Goal: Information Seeking & Learning: Understand process/instructions

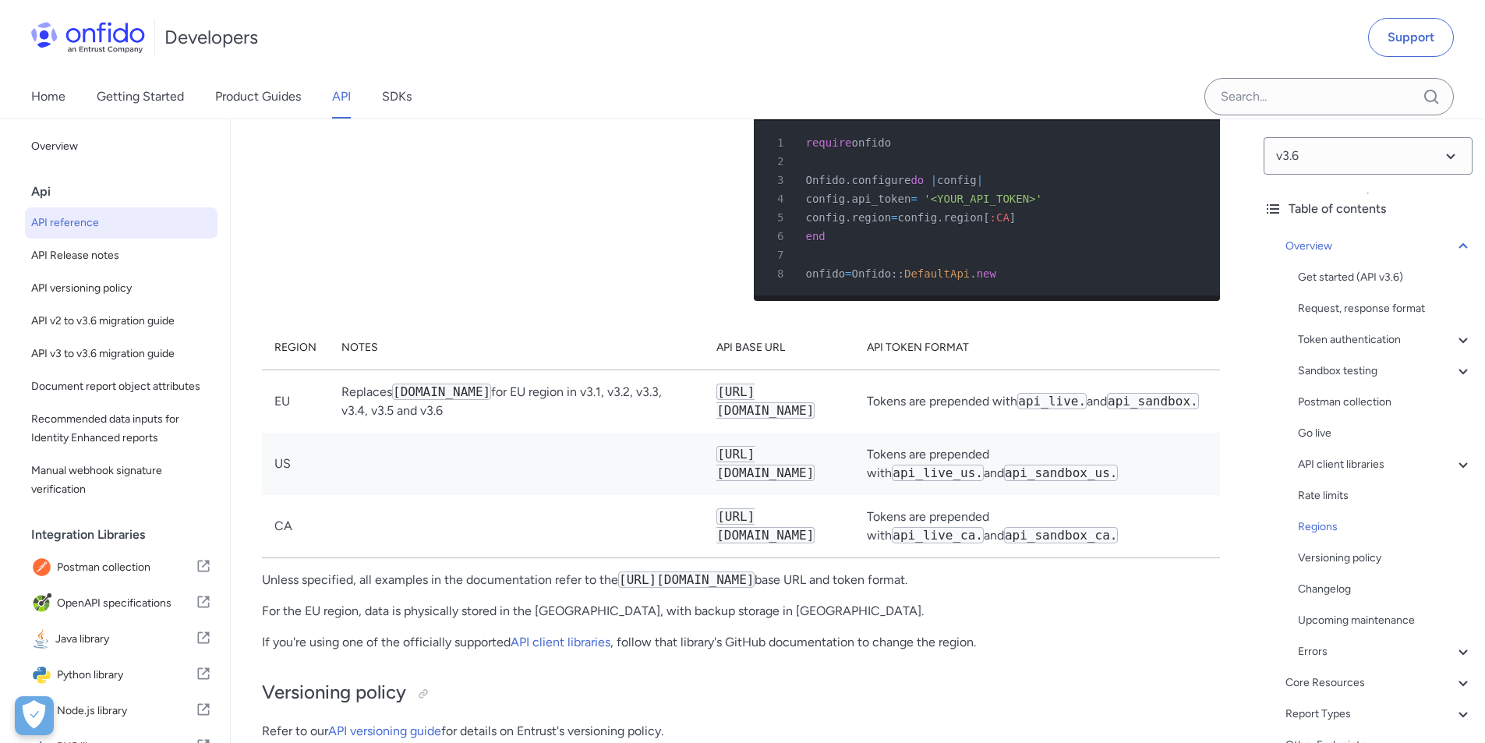
scroll to position [11995, 0]
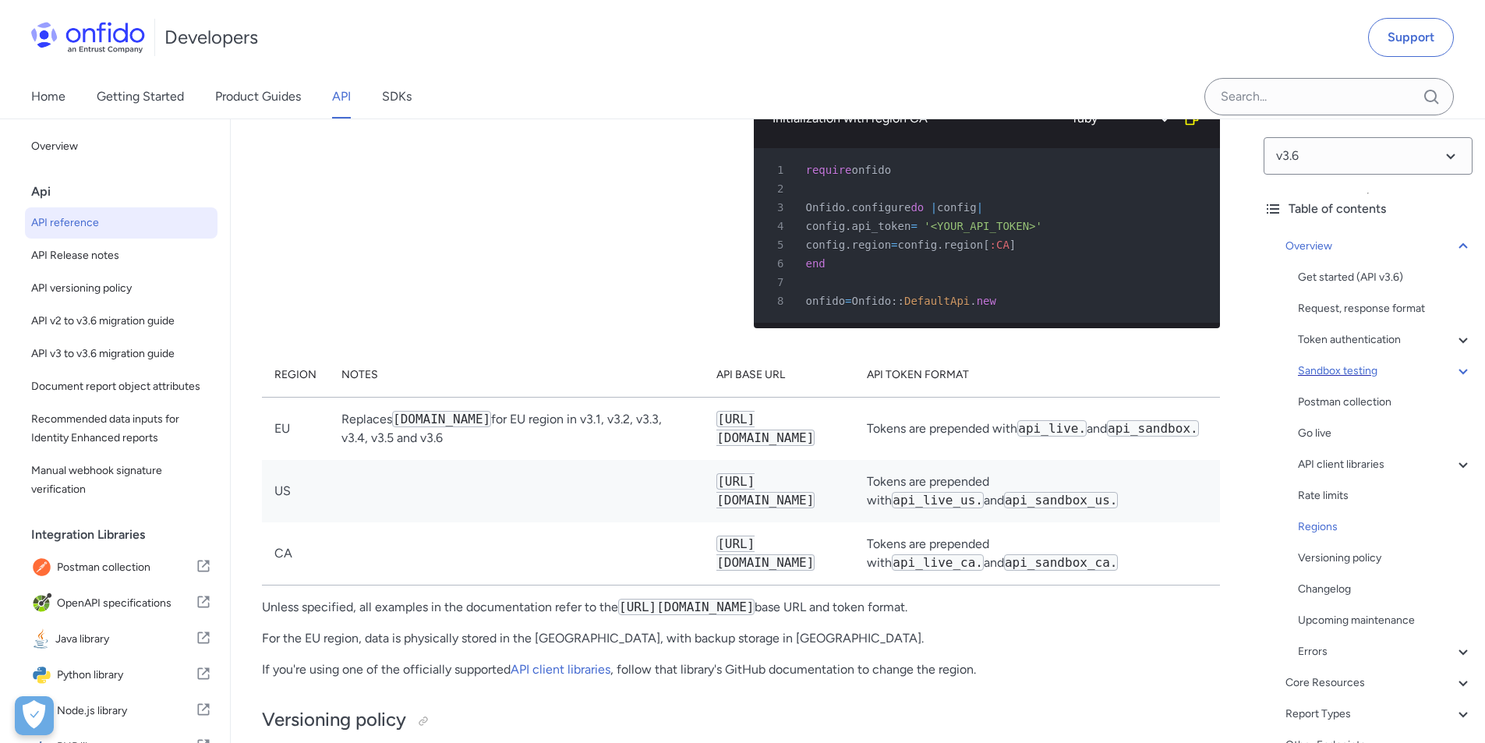
click at [1352, 373] on div "Sandbox testing" at bounding box center [1385, 371] width 175 height 19
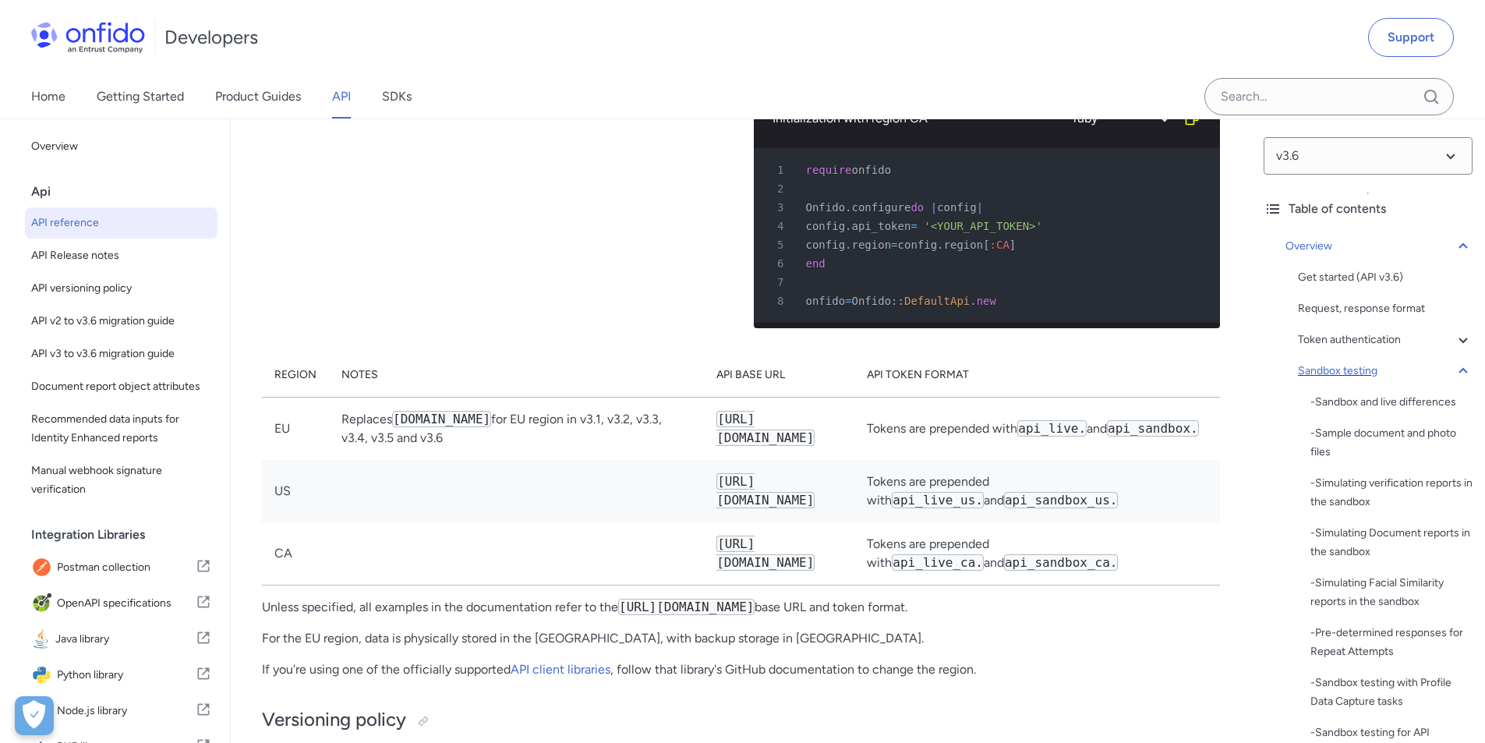
scroll to position [2134, 0]
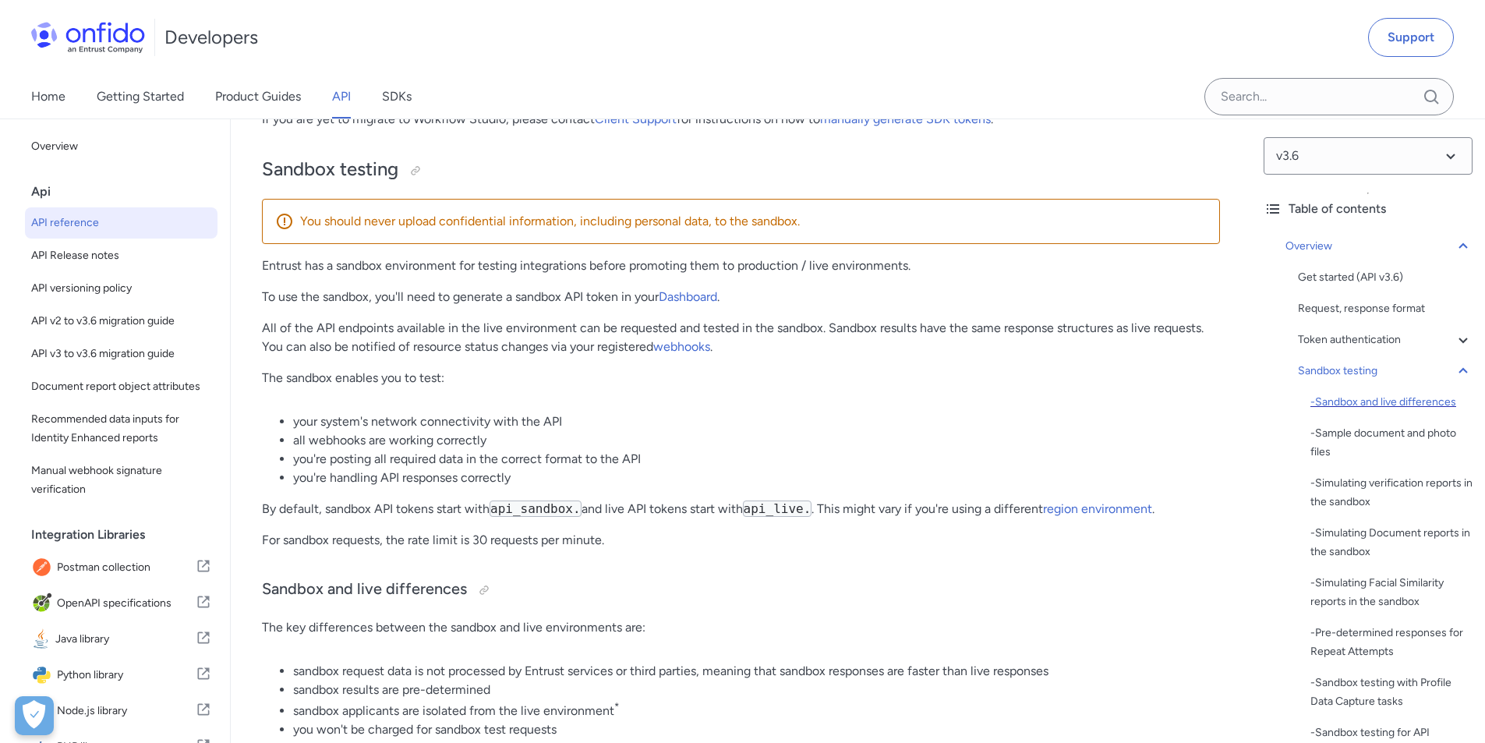
click at [1352, 401] on div "- Sandbox and live differences" at bounding box center [1391, 402] width 162 height 19
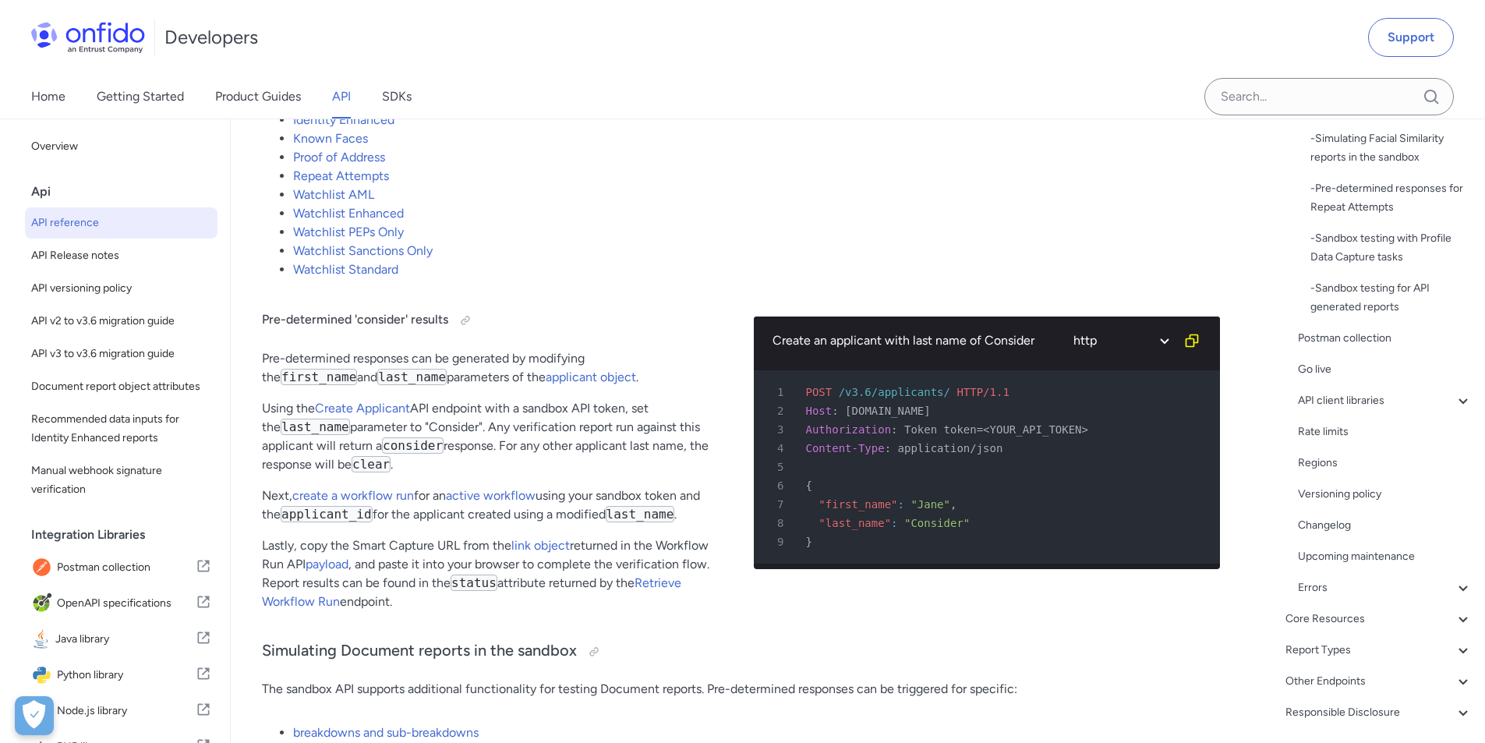
scroll to position [498, 0]
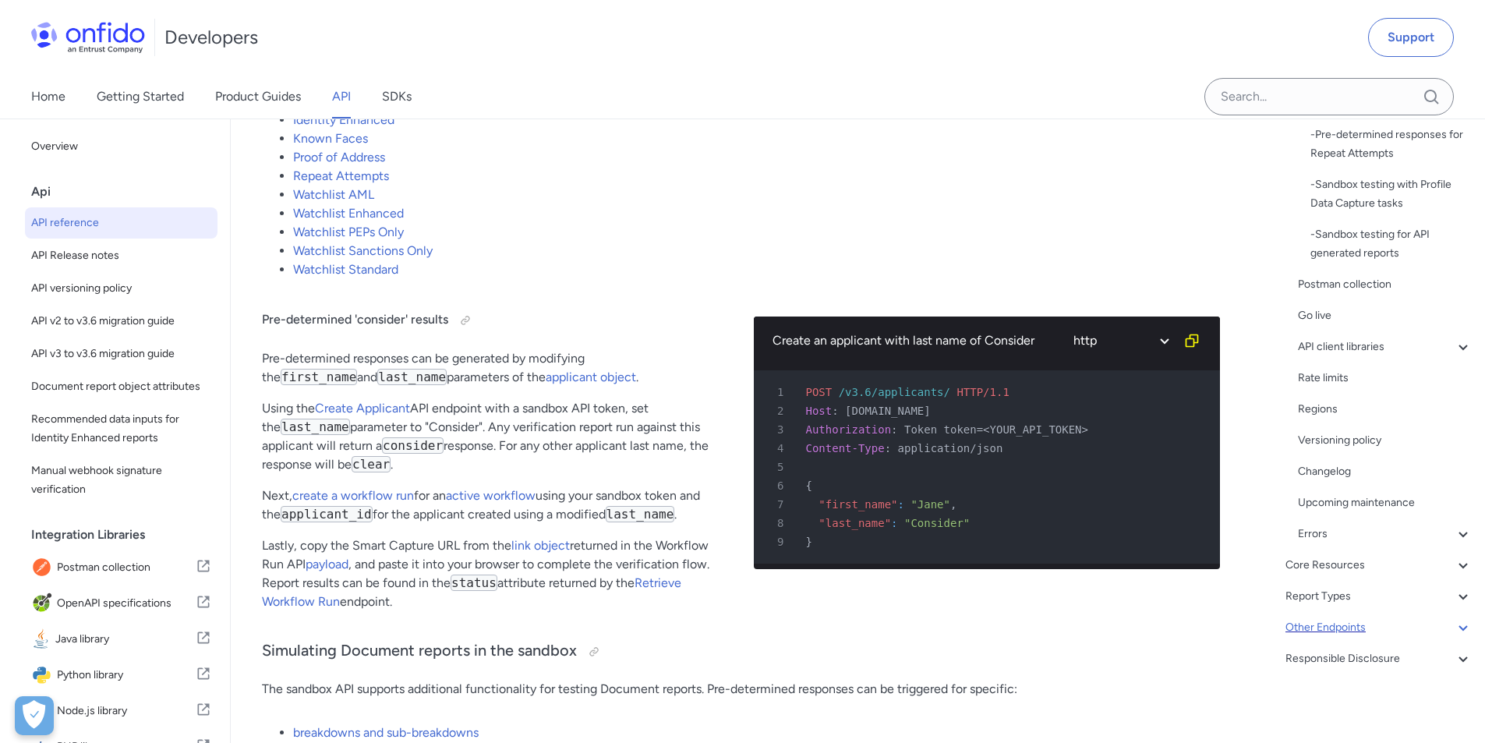
click at [1383, 628] on div "Other Endpoints" at bounding box center [1378, 627] width 187 height 19
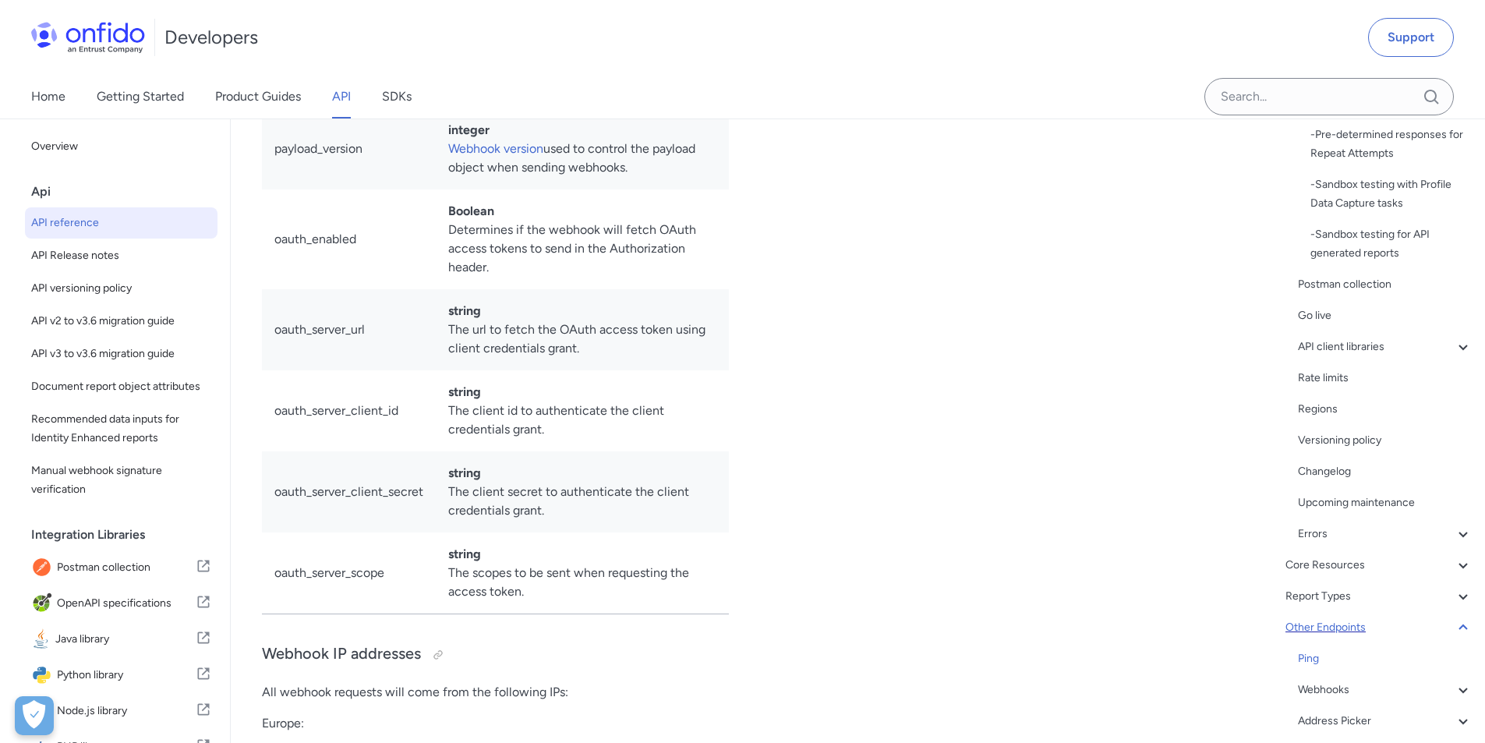
scroll to position [43, 0]
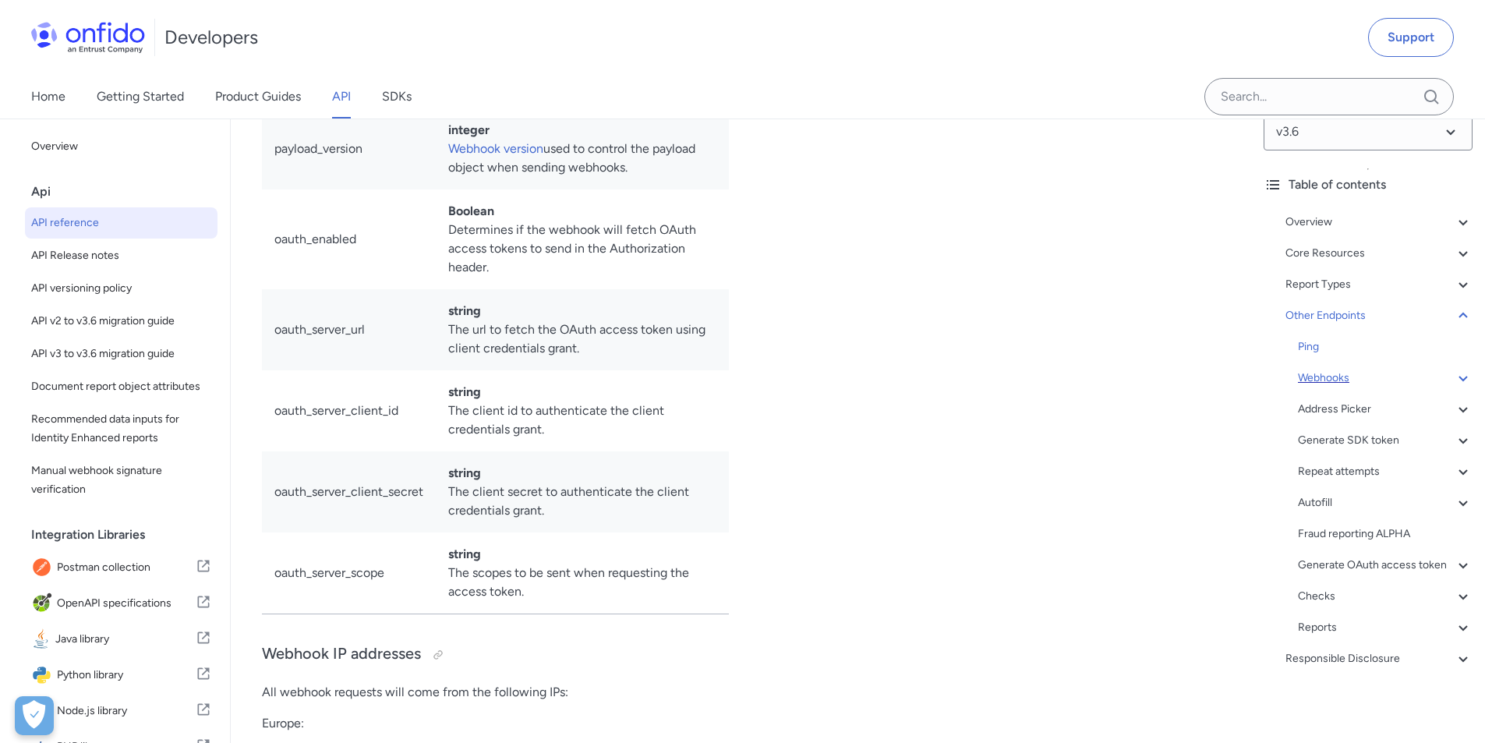
click at [1345, 369] on div "Webhooks" at bounding box center [1385, 378] width 175 height 19
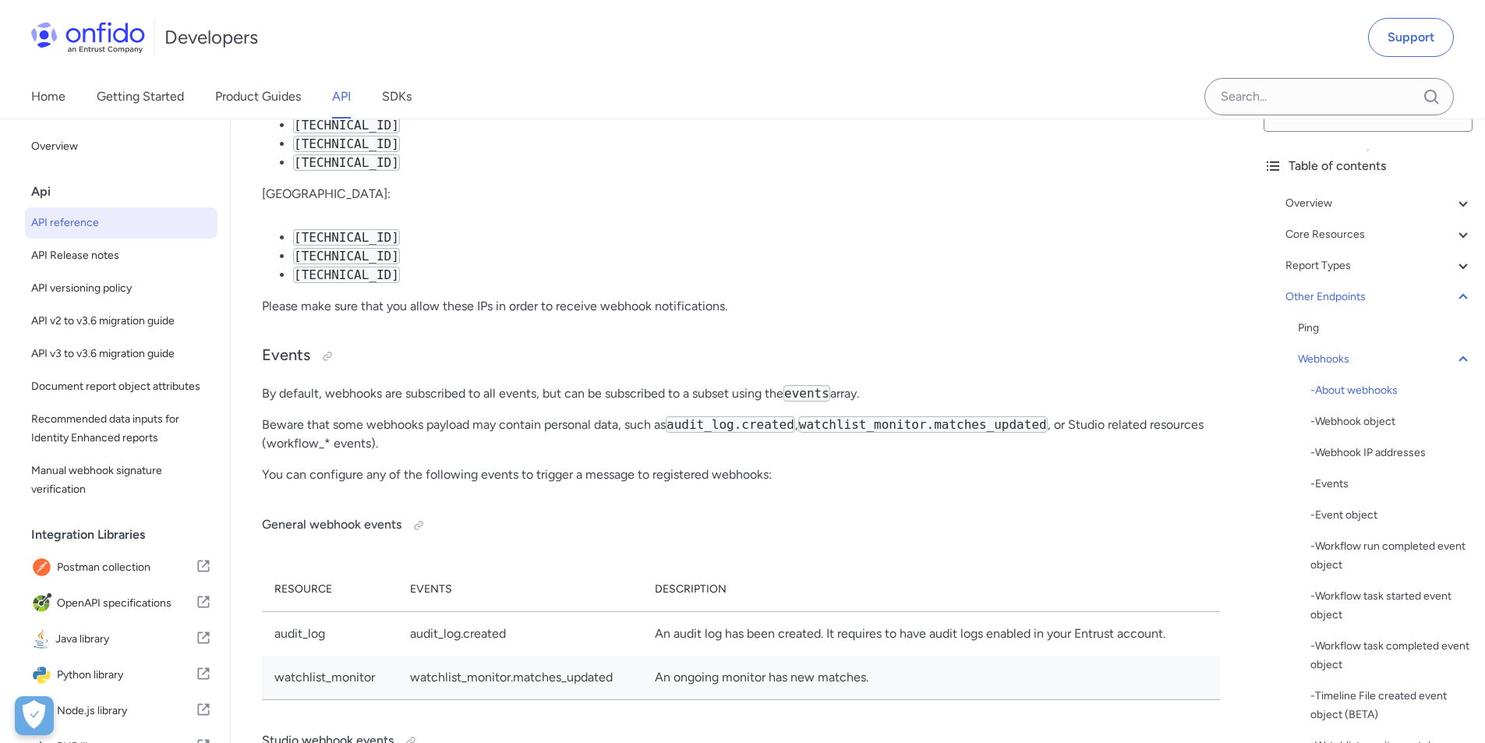
scroll to position [118744, 0]
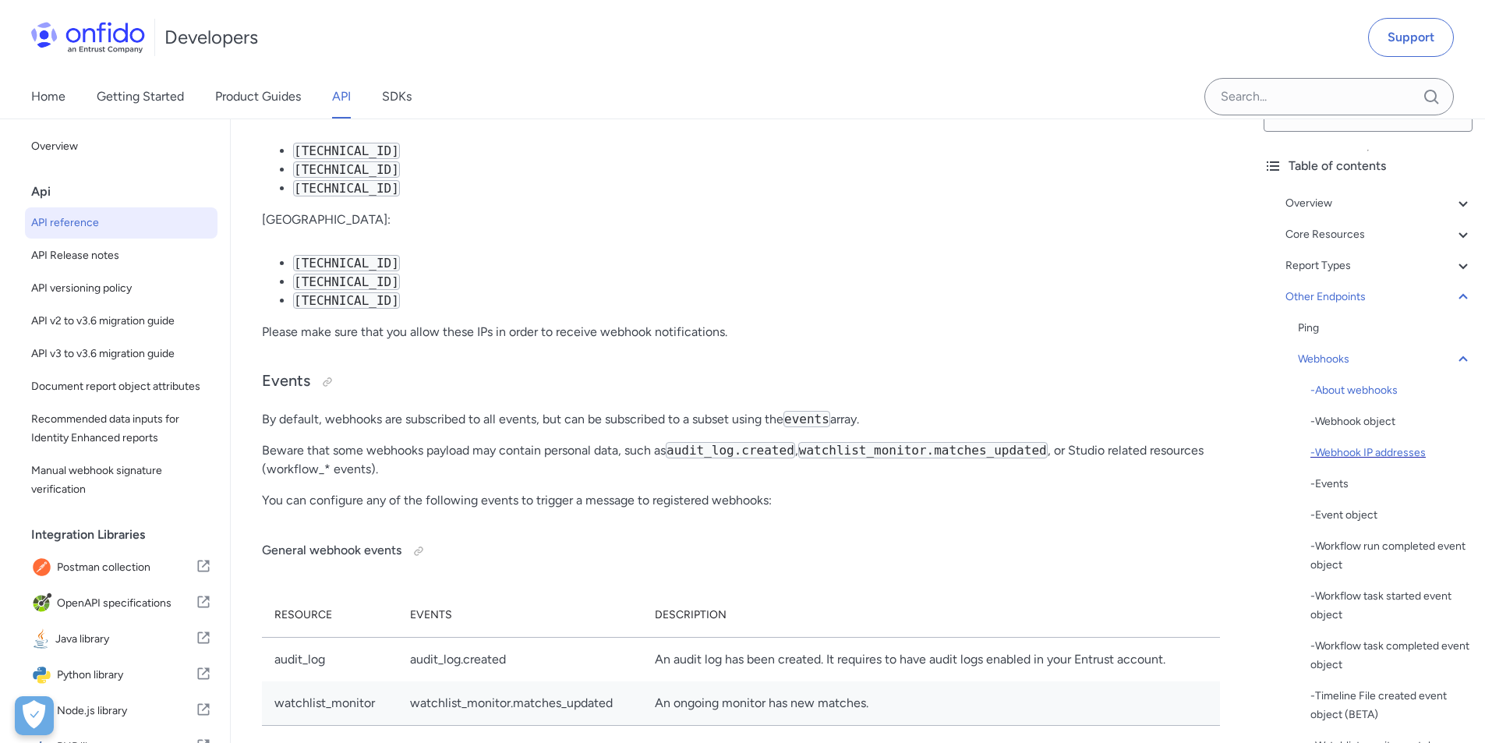
click at [1360, 454] on div "- Webhook IP addresses" at bounding box center [1391, 452] width 162 height 19
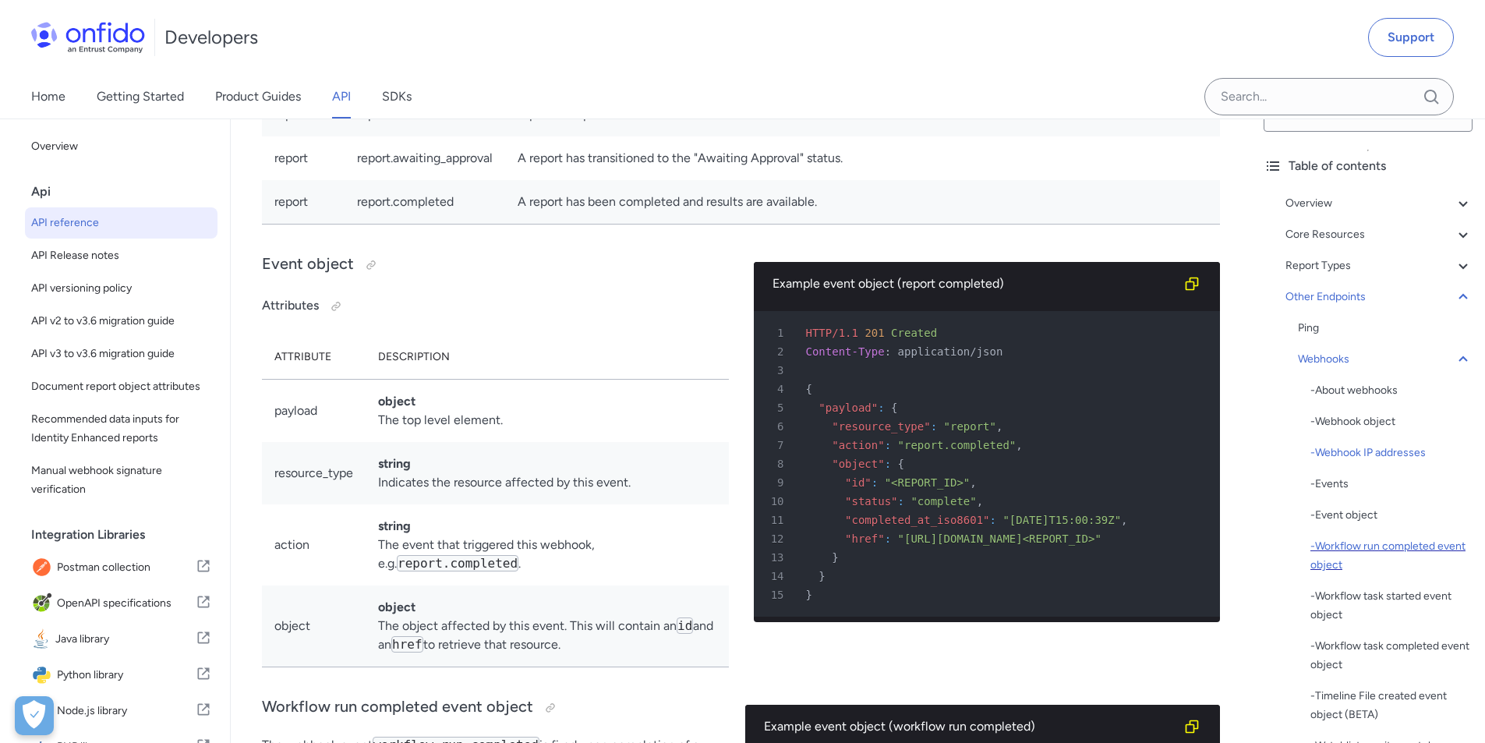
click at [1371, 559] on div "- Workflow run completed event object" at bounding box center [1391, 555] width 162 height 37
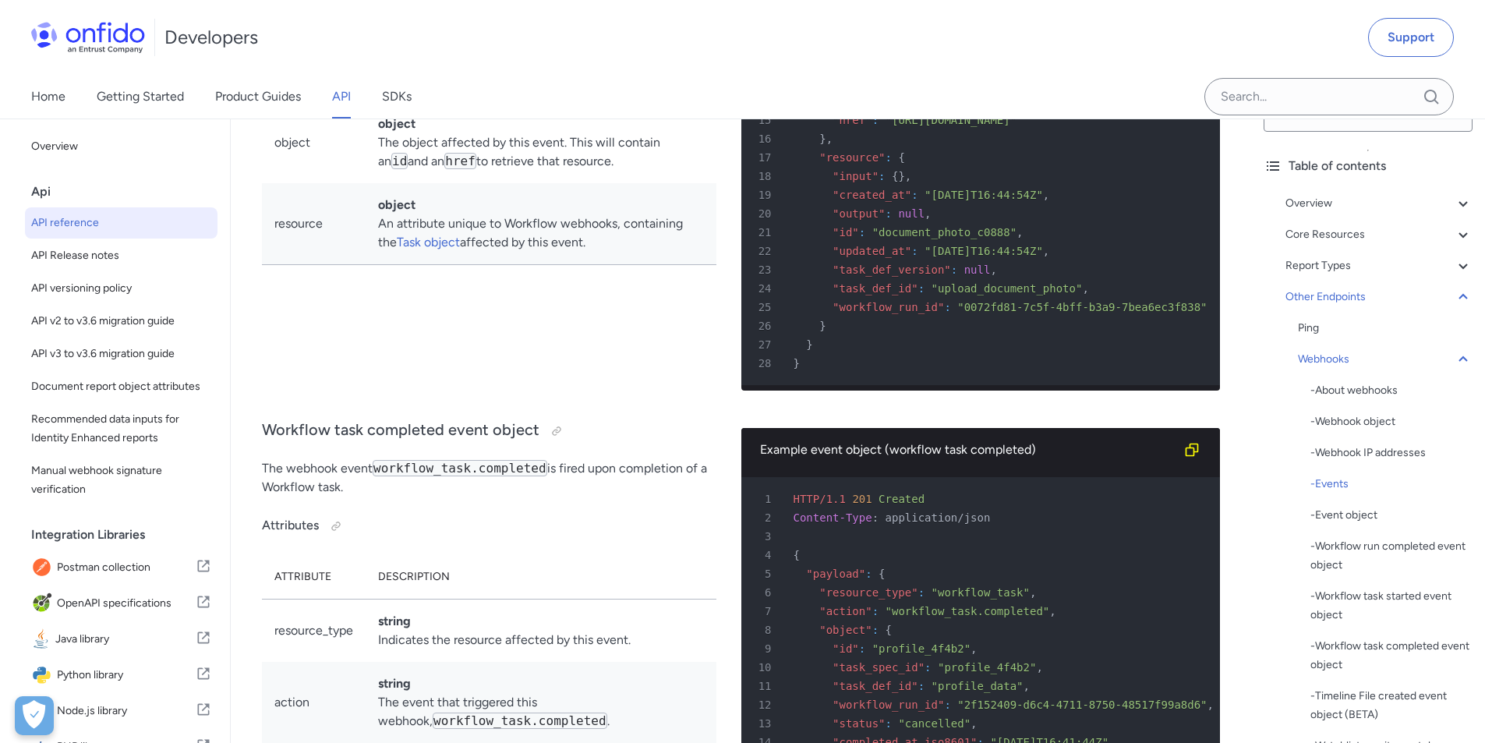
scroll to position [122032, 0]
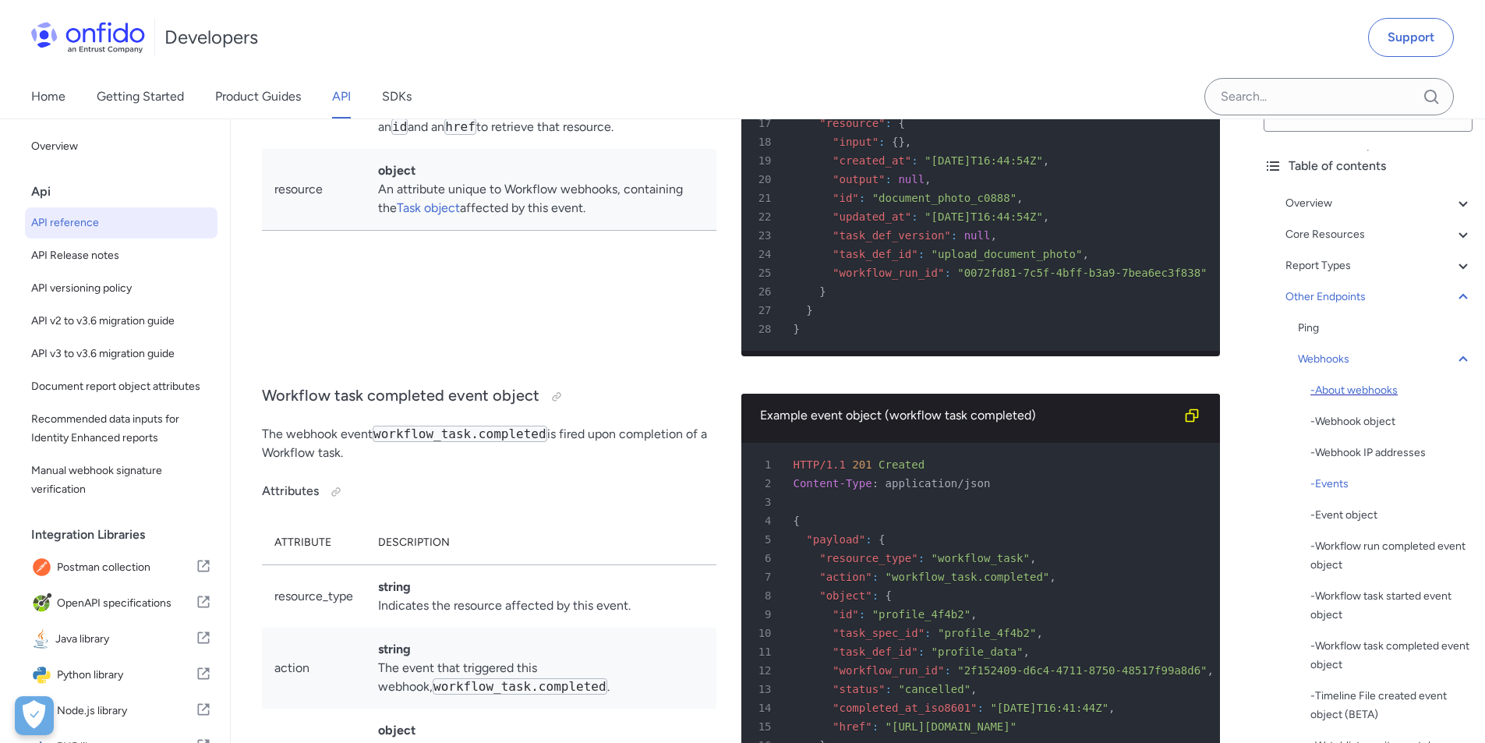
click at [1364, 395] on div "- About webhooks" at bounding box center [1391, 390] width 162 height 19
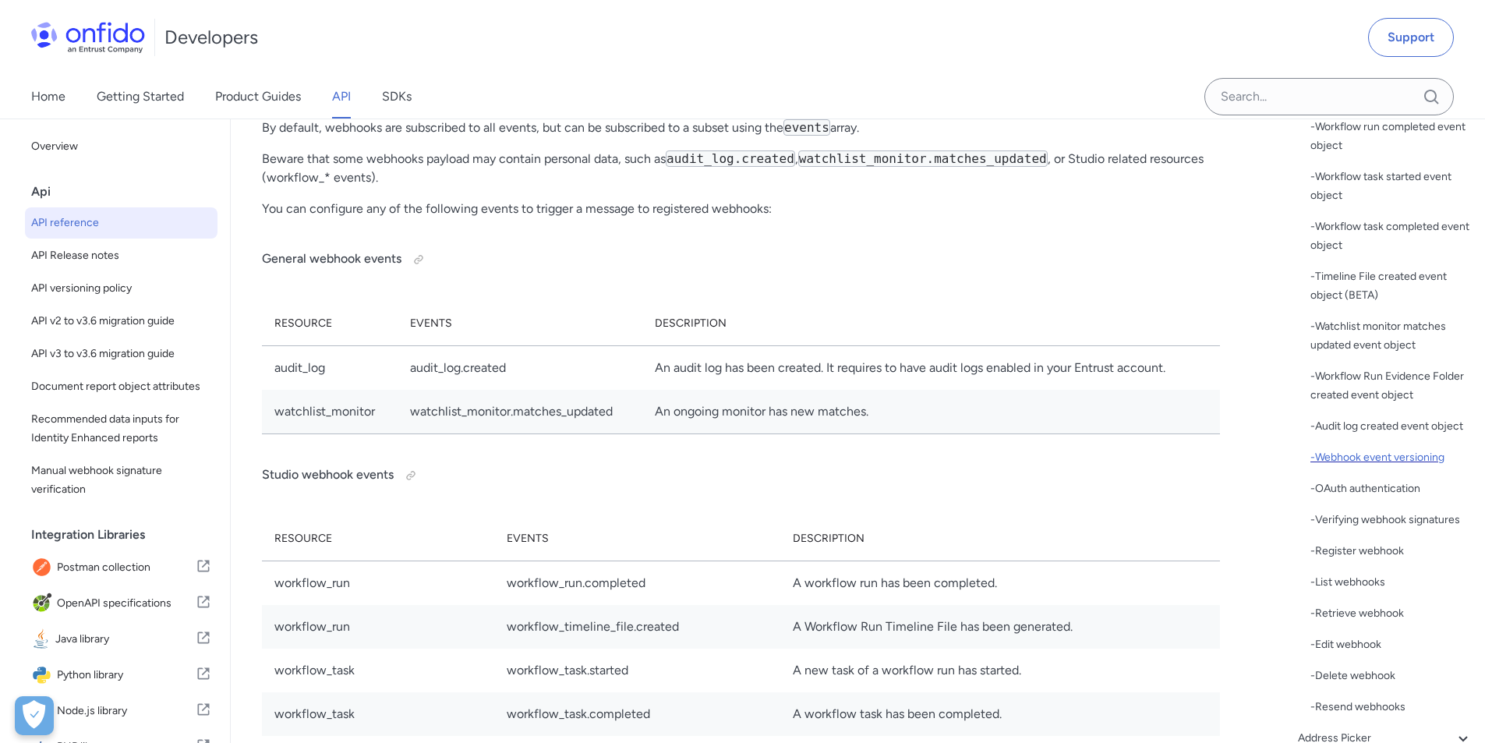
scroll to position [433, 0]
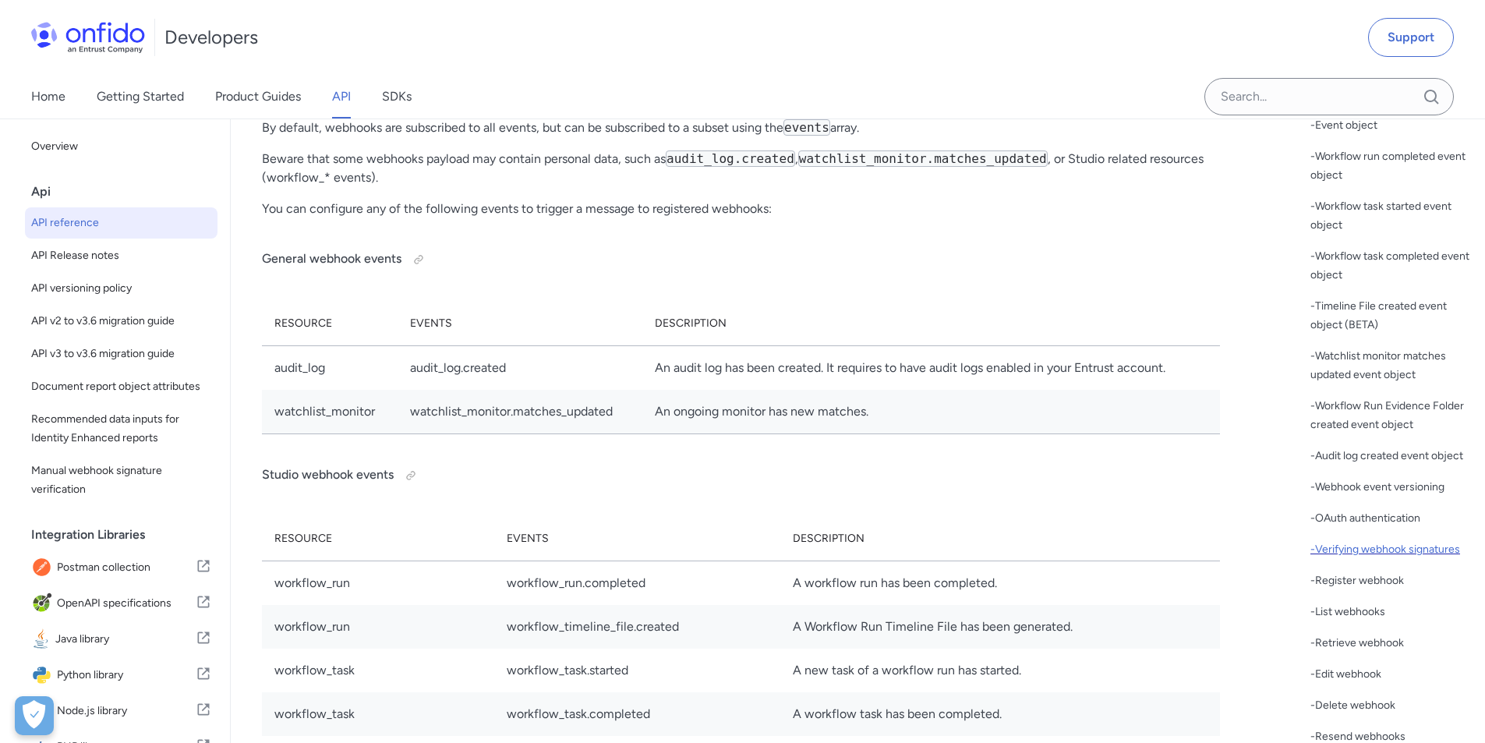
click at [1362, 559] on div "- Verifying webhook signatures" at bounding box center [1391, 549] width 162 height 19
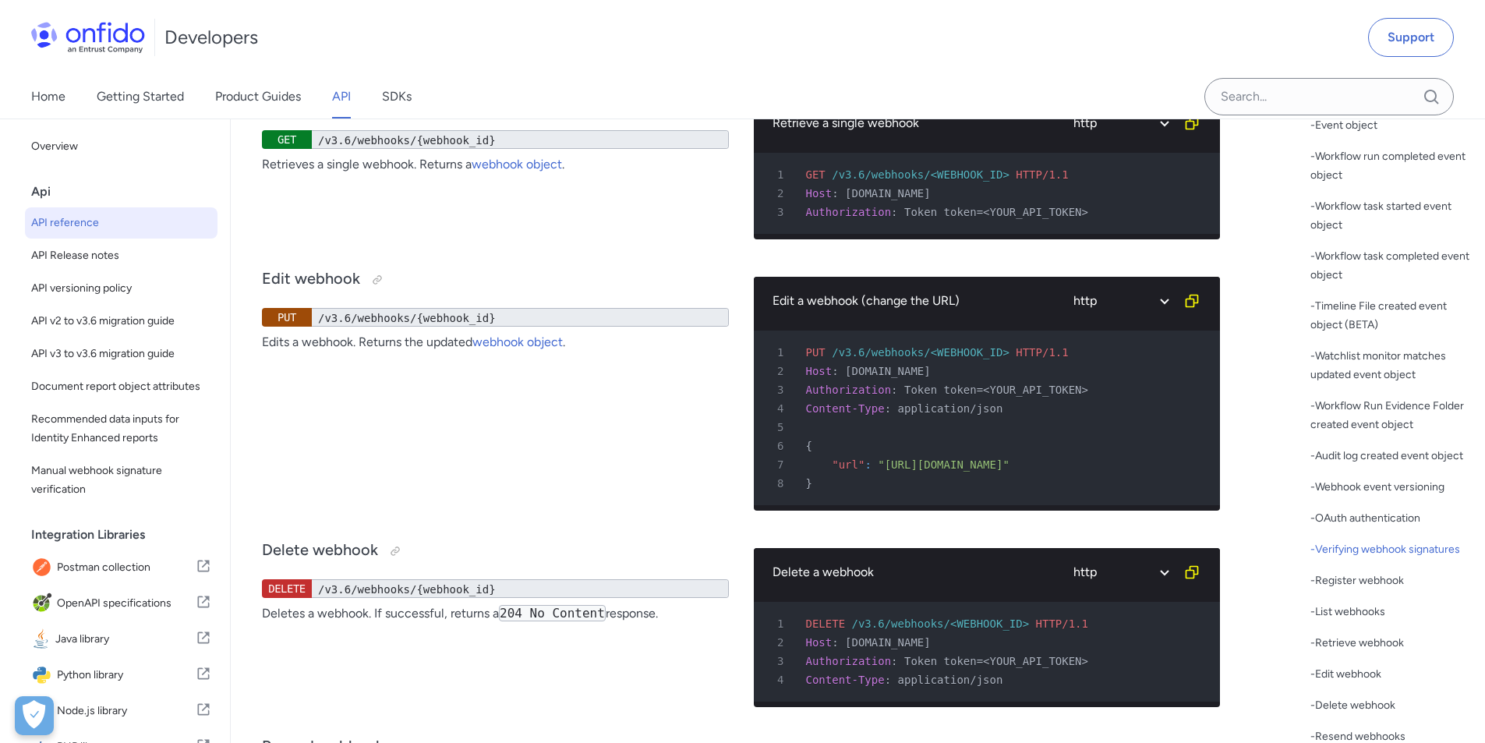
select select "javascript"
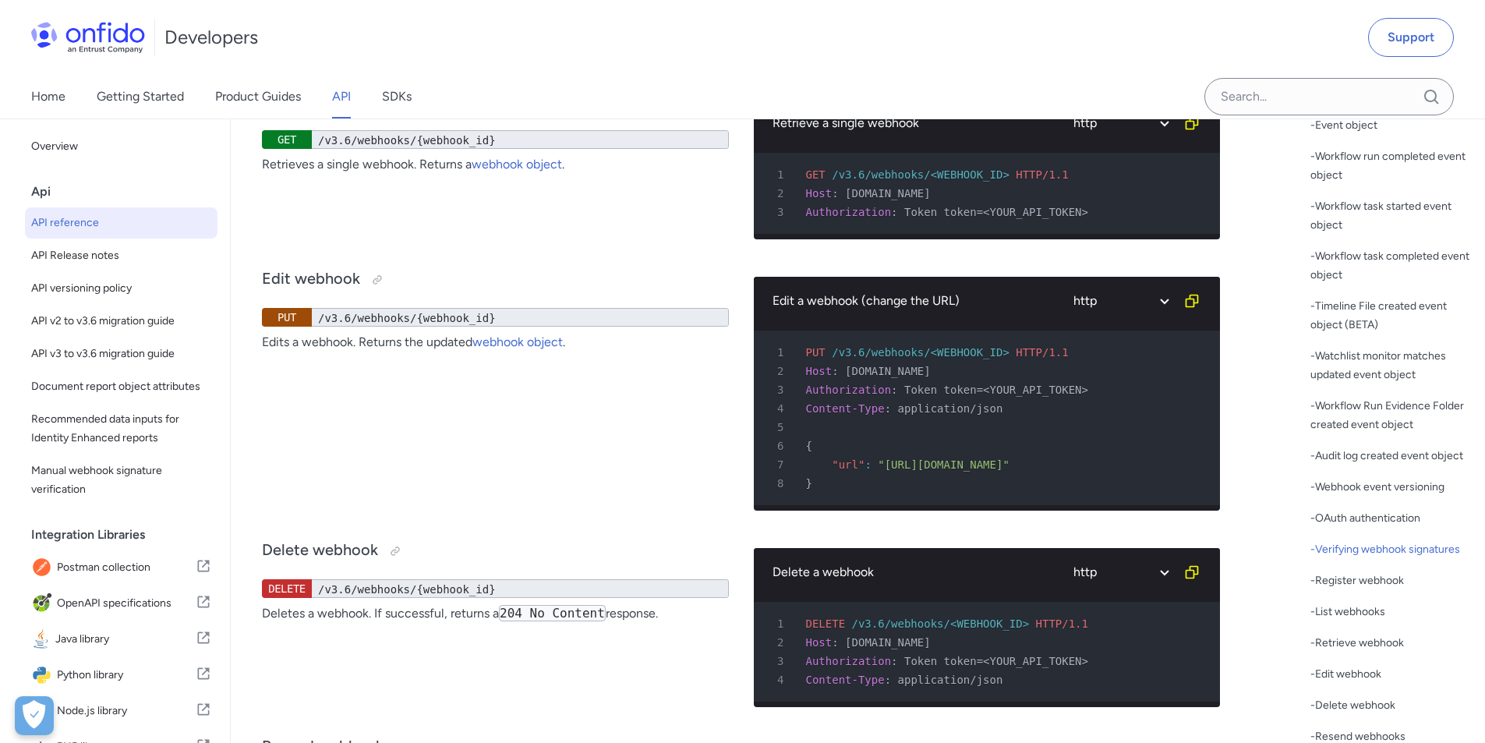
select select "javascript"
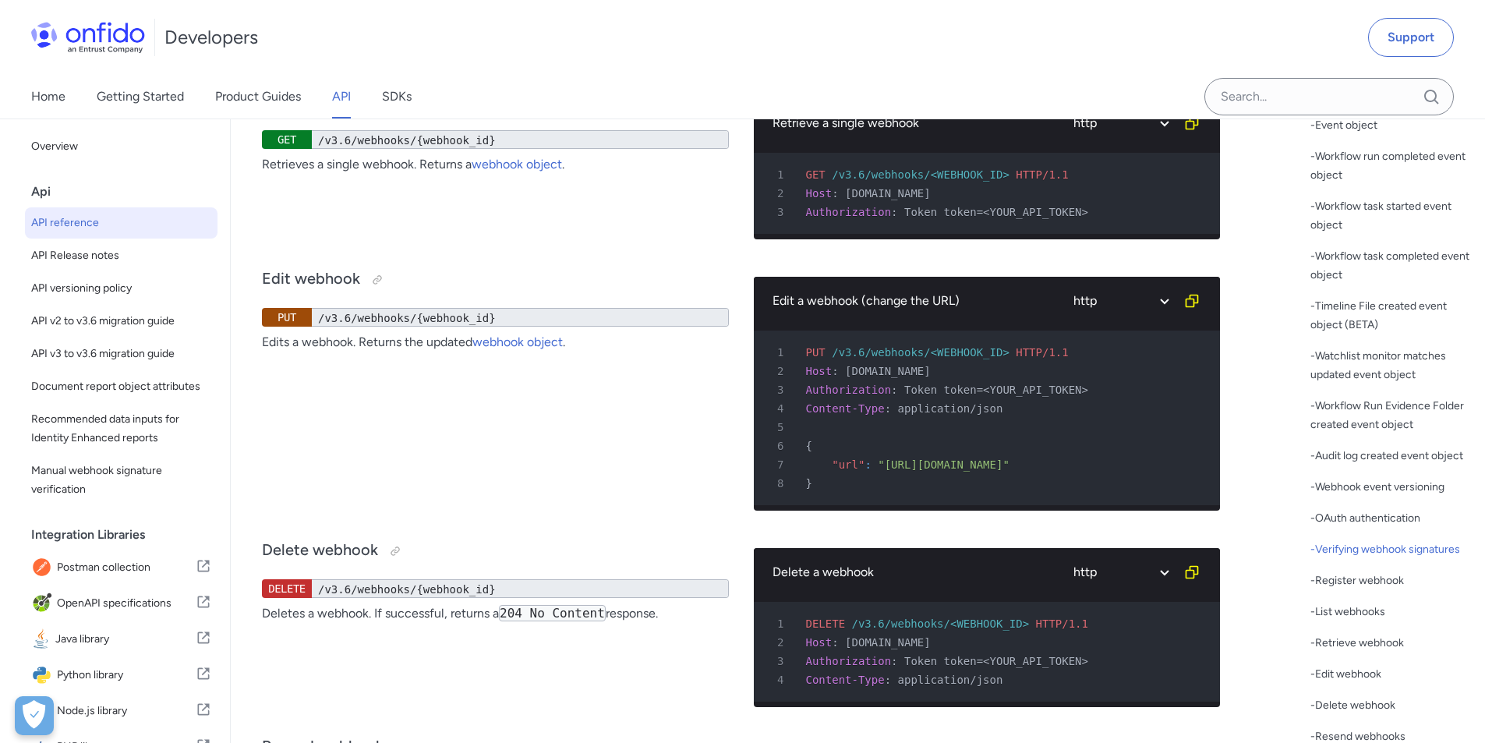
select select "javascript"
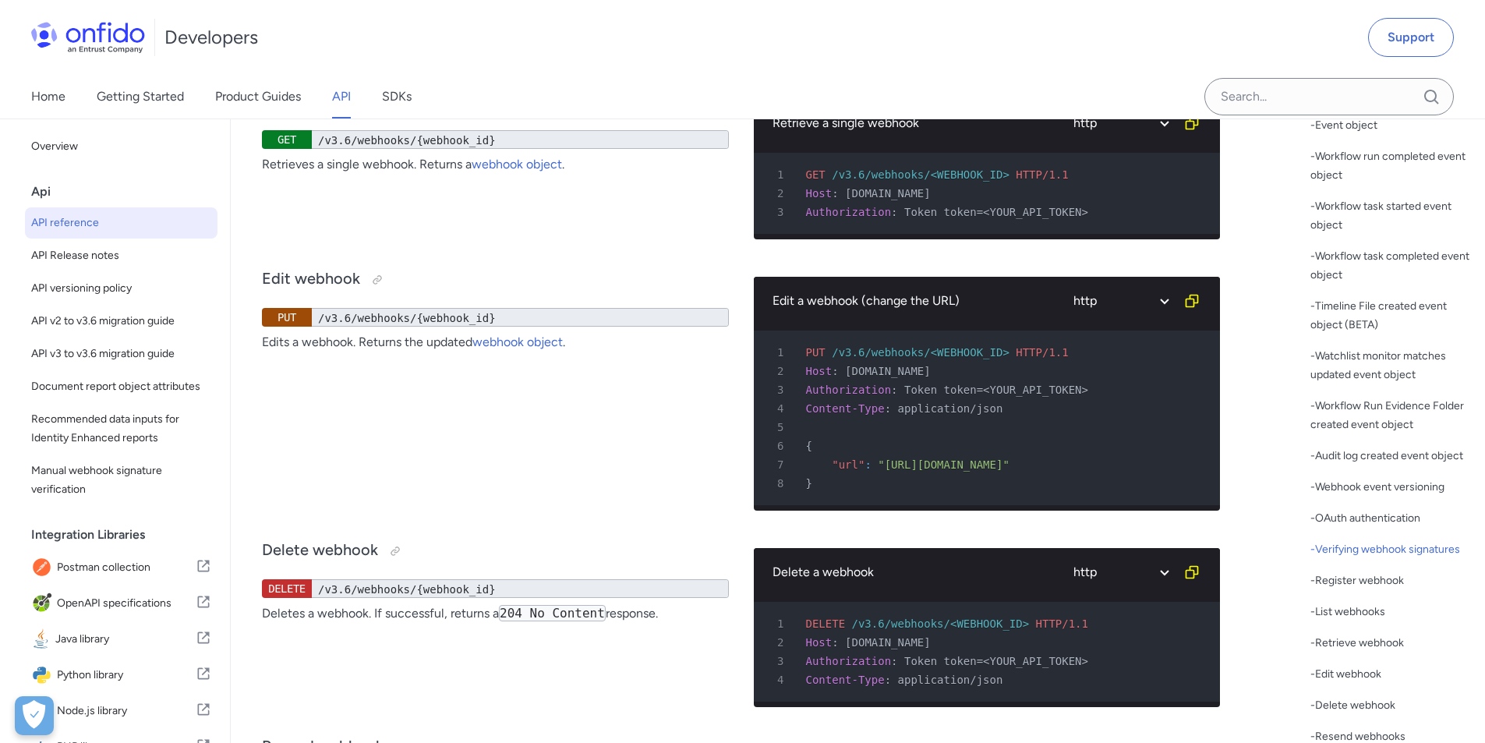
select select "javascript"
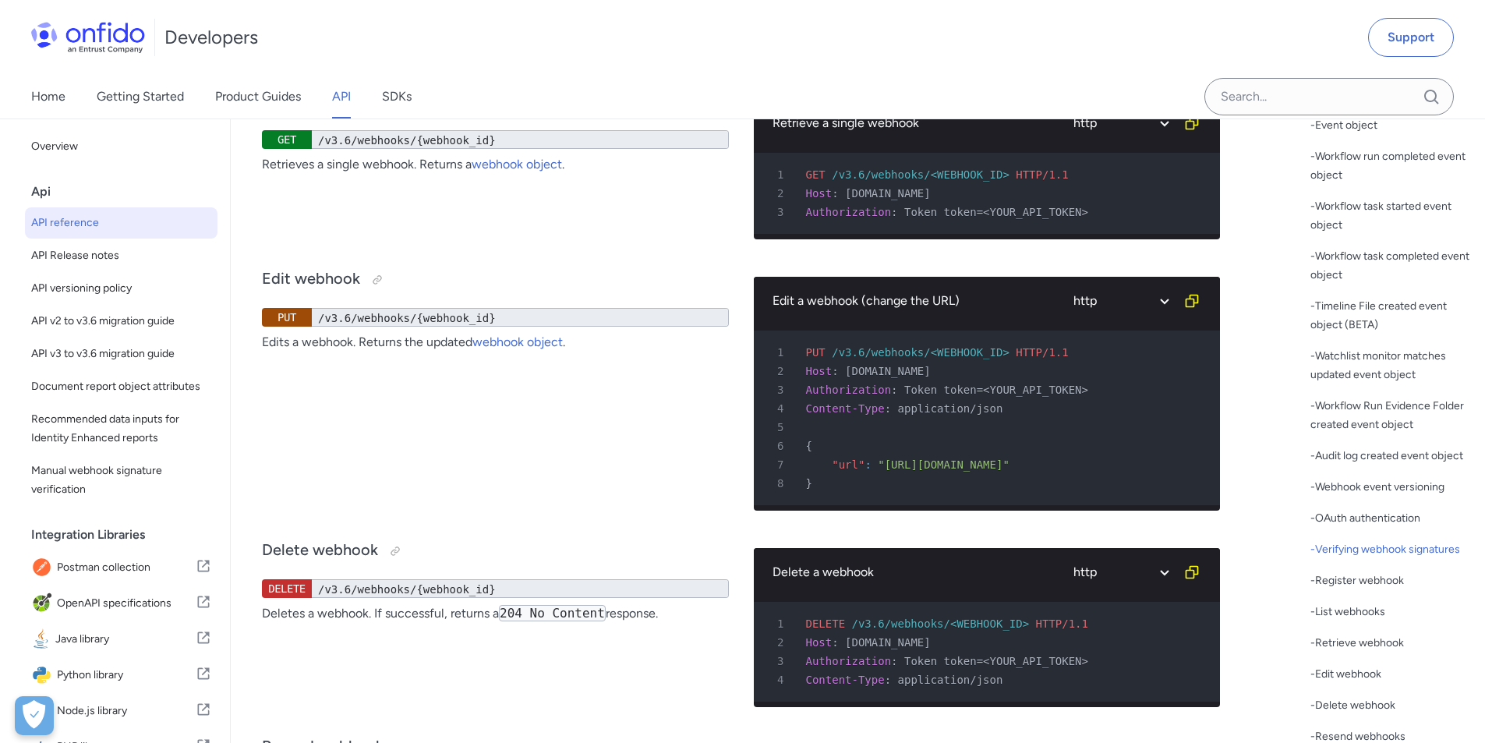
select select "javascript"
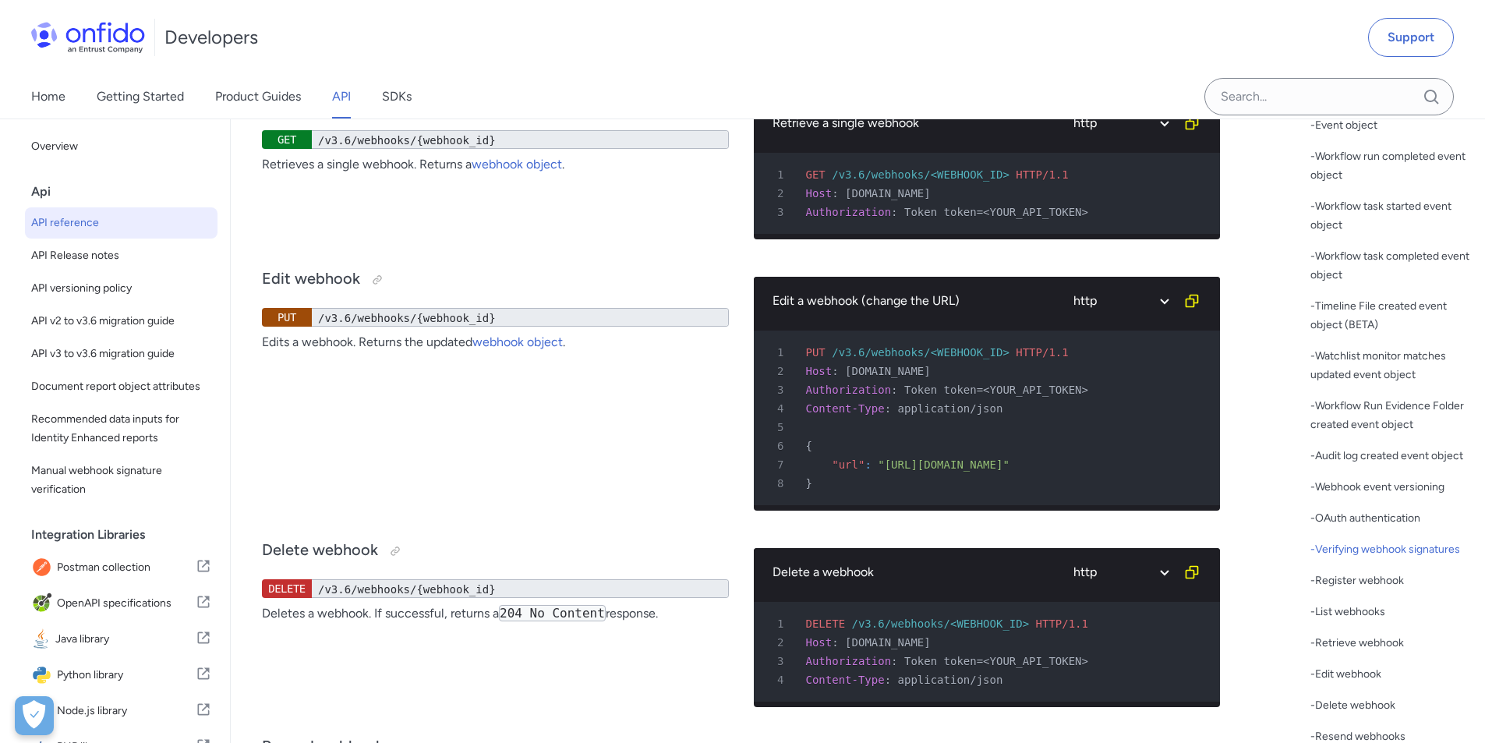
select select "javascript"
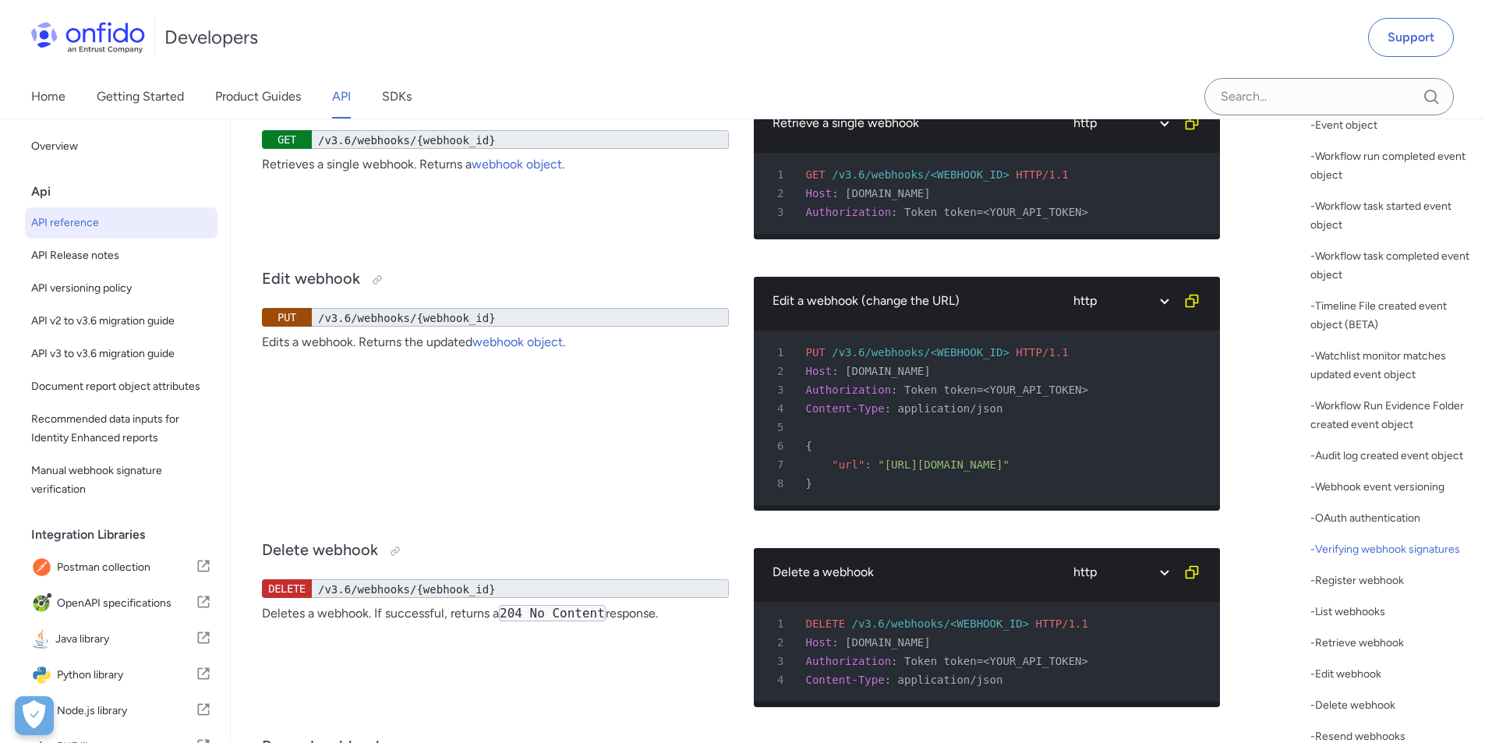
select select "javascript"
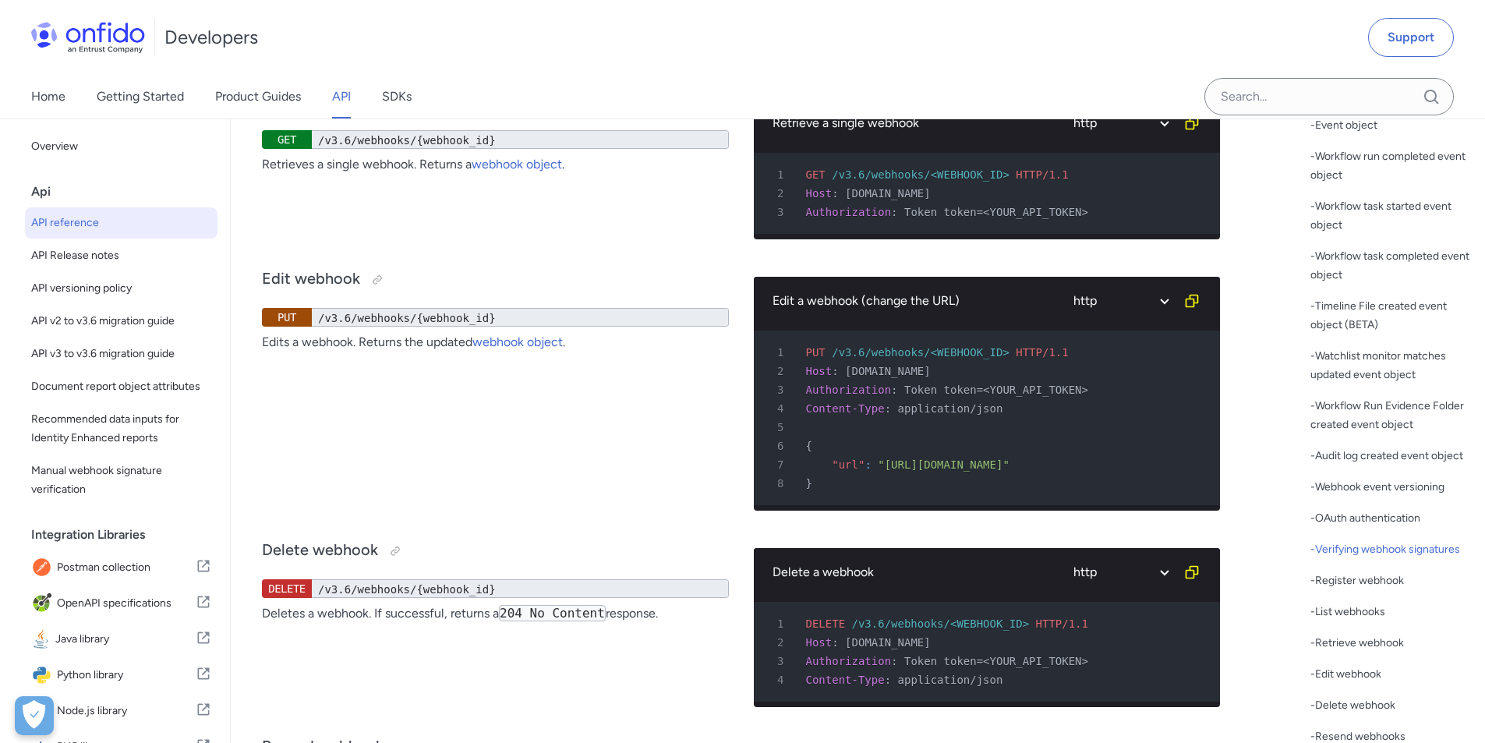
select select "javascript"
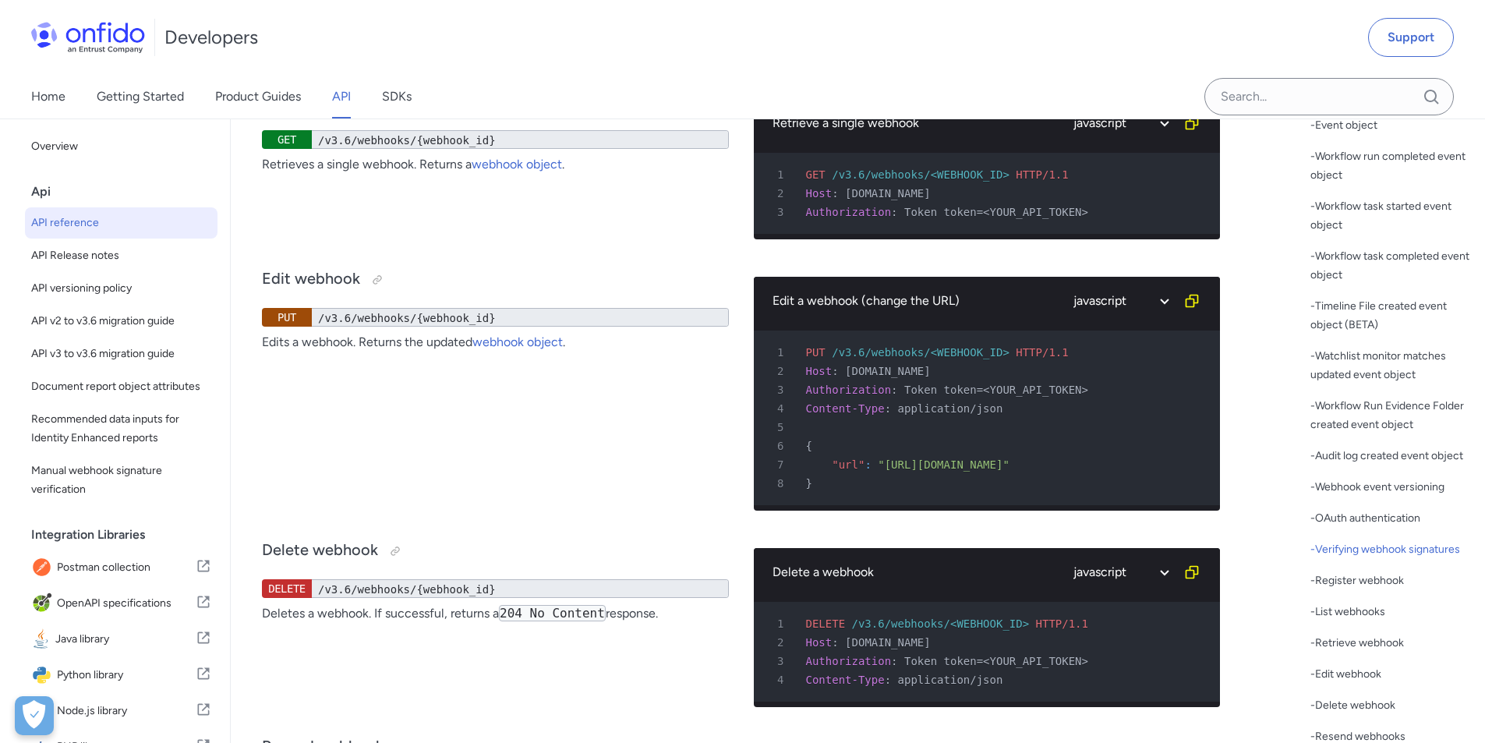
select select "javascript"
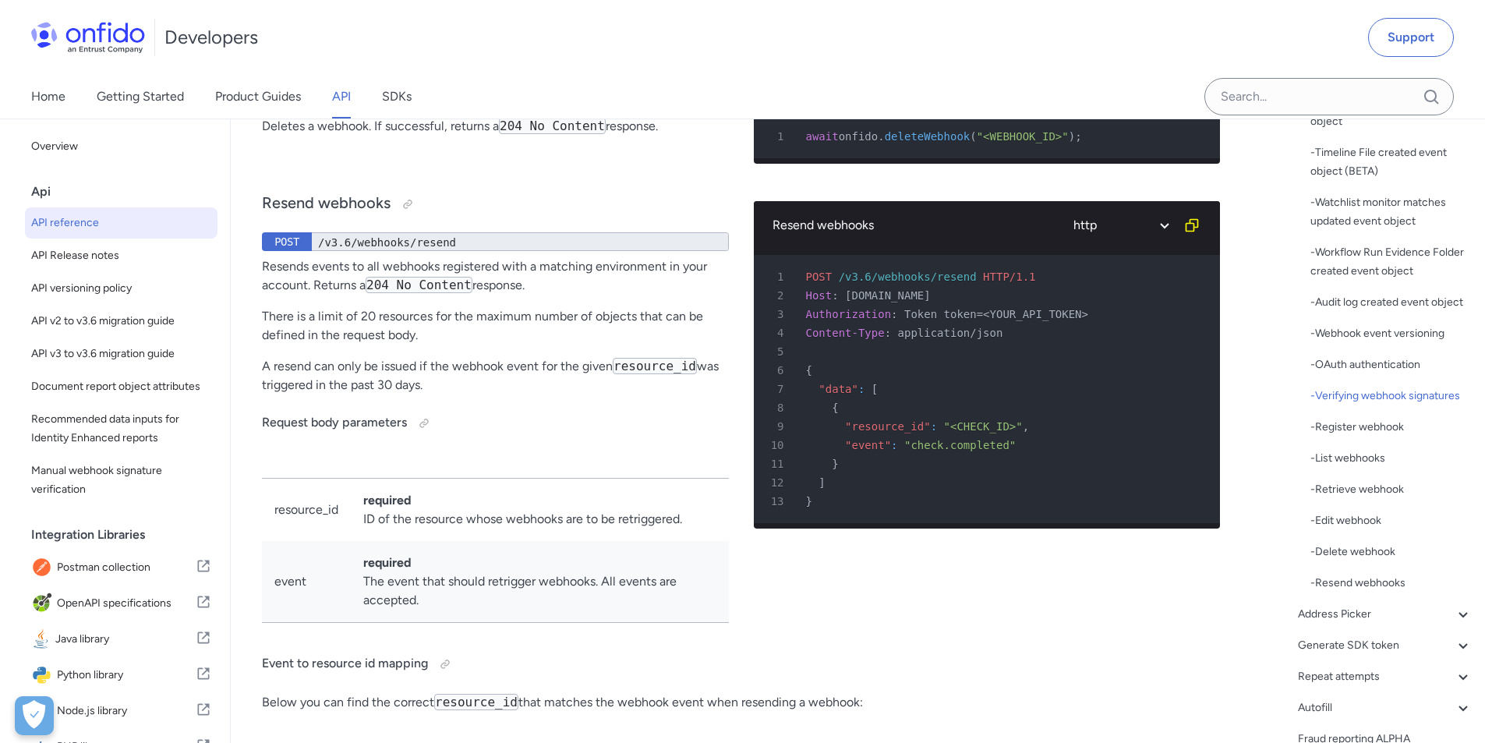
scroll to position [535, 0]
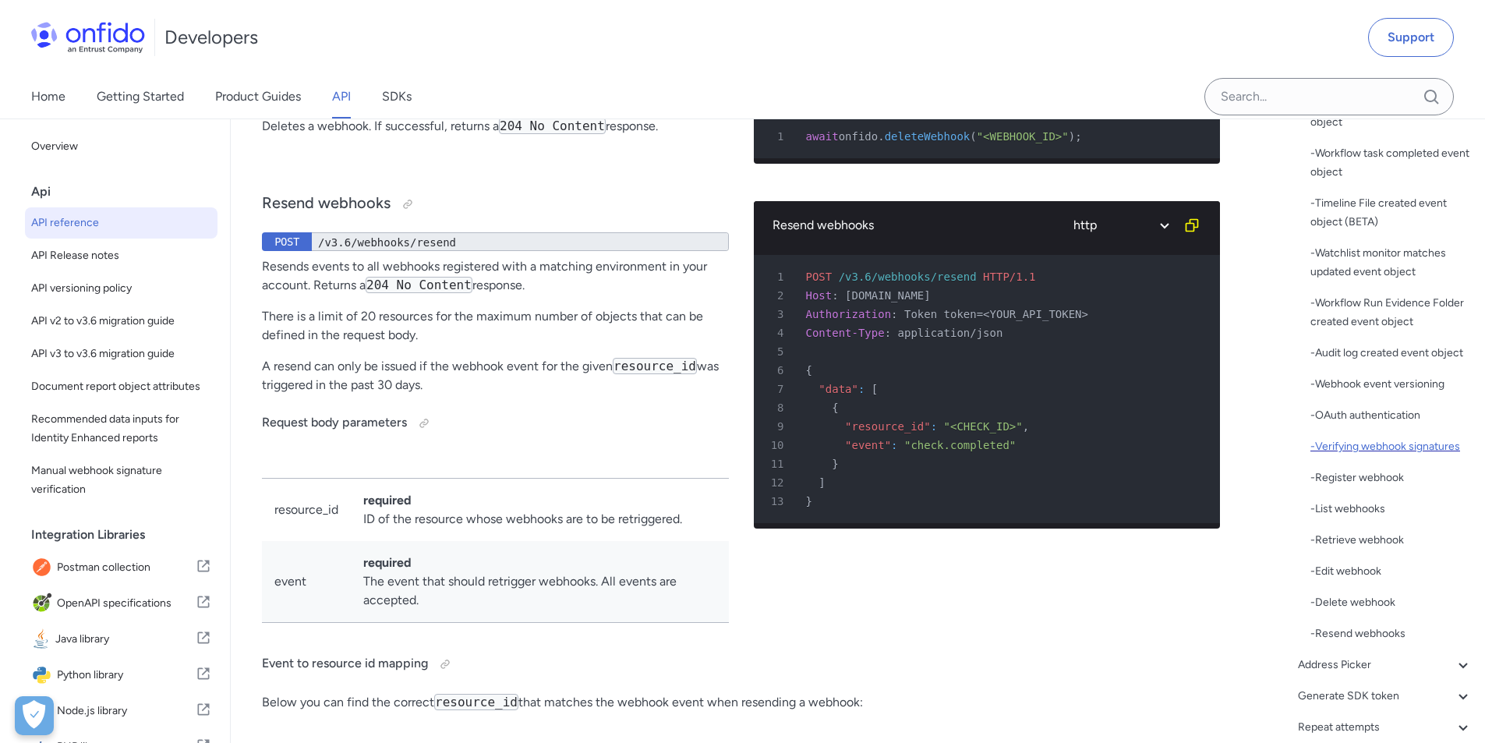
click at [1365, 456] on div "- Verifying webhook signatures" at bounding box center [1391, 446] width 162 height 19
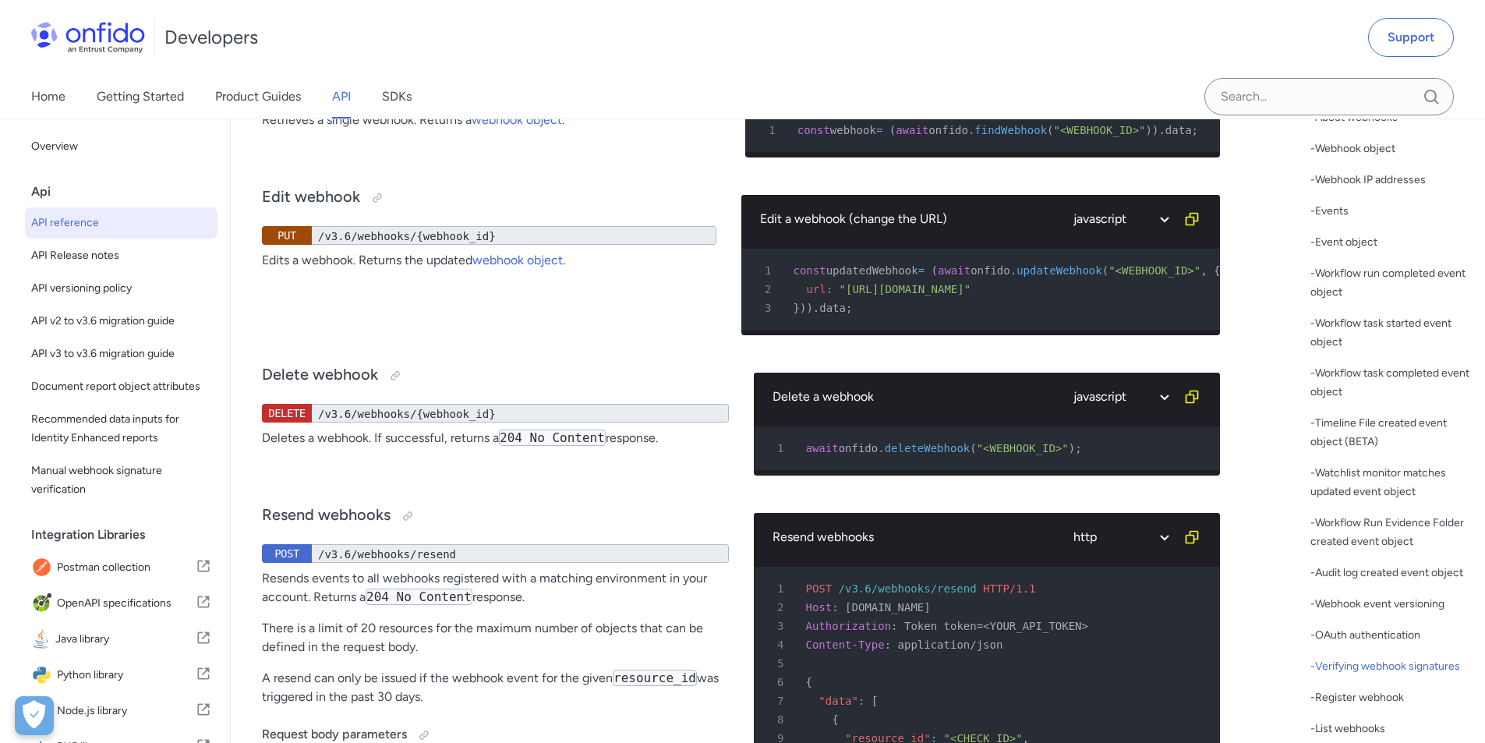
scroll to position [302, 0]
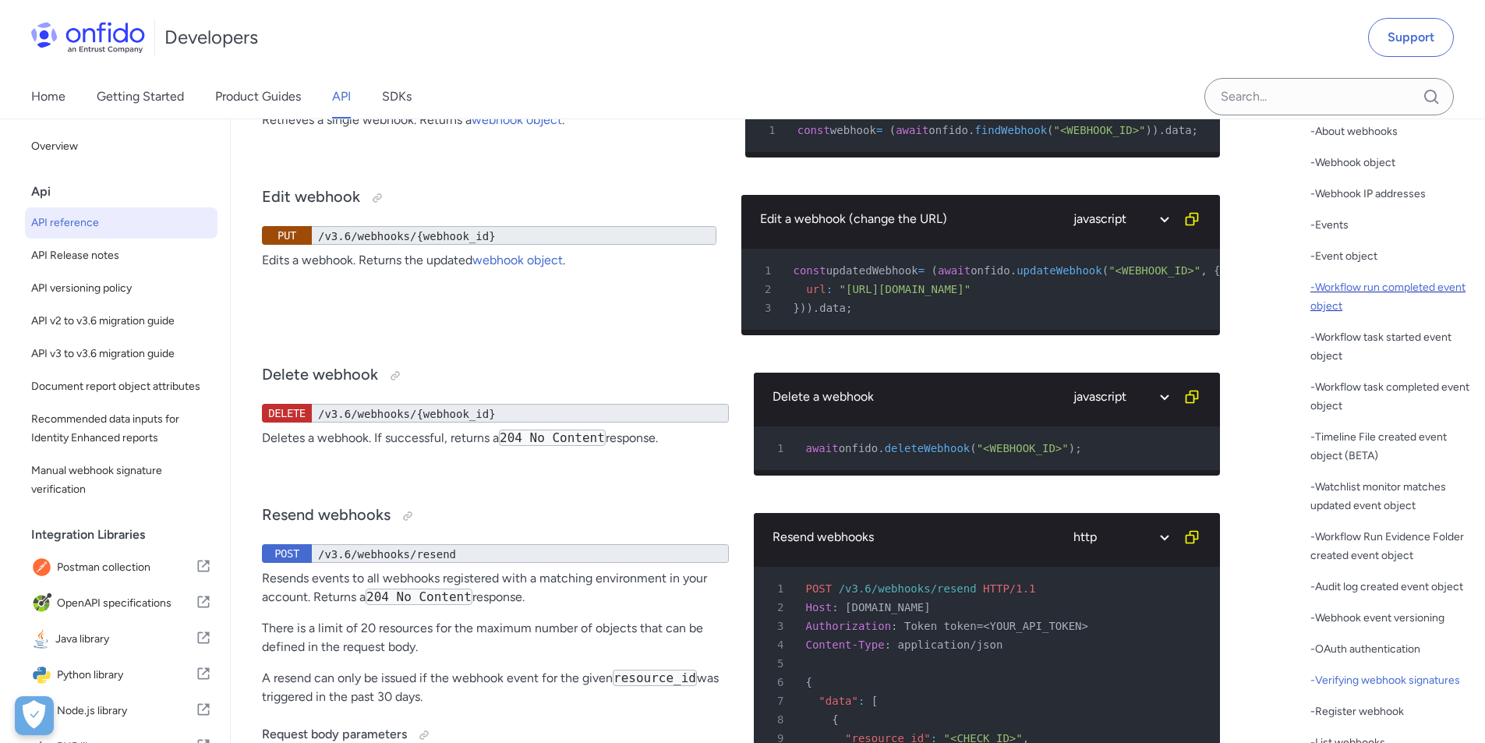
click at [1358, 288] on div "- Workflow run completed event object" at bounding box center [1391, 296] width 162 height 37
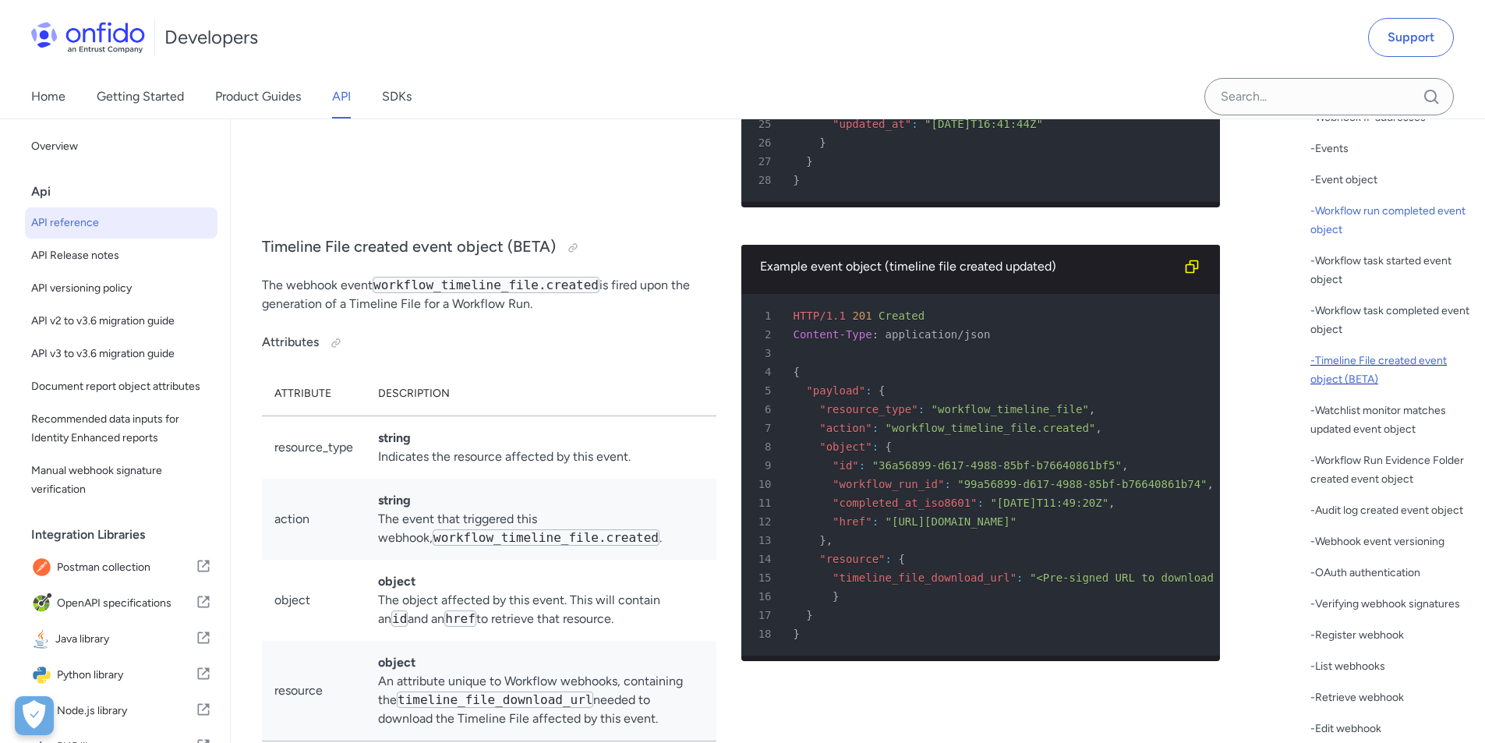
scroll to position [457, 0]
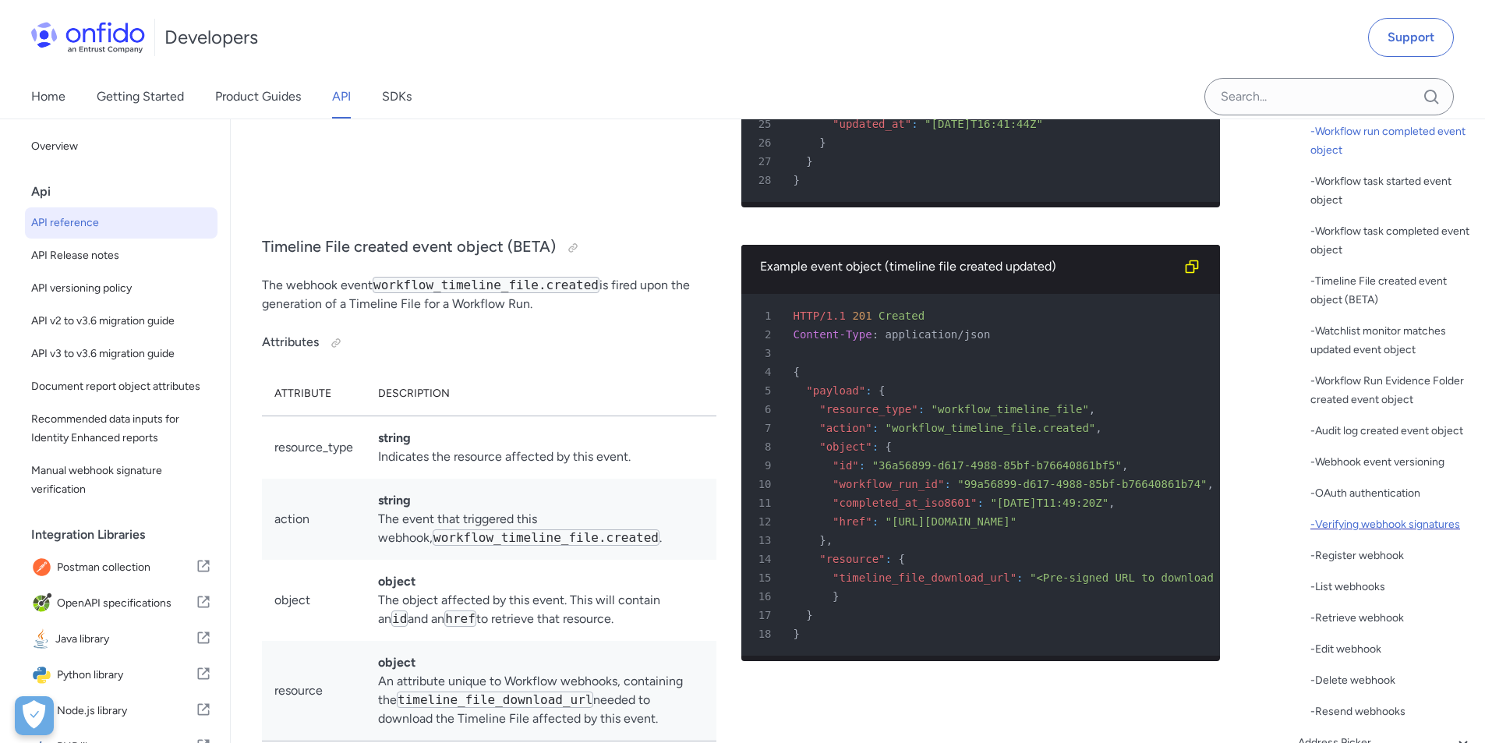
click at [1347, 534] on div "- Verifying webhook signatures" at bounding box center [1391, 524] width 162 height 19
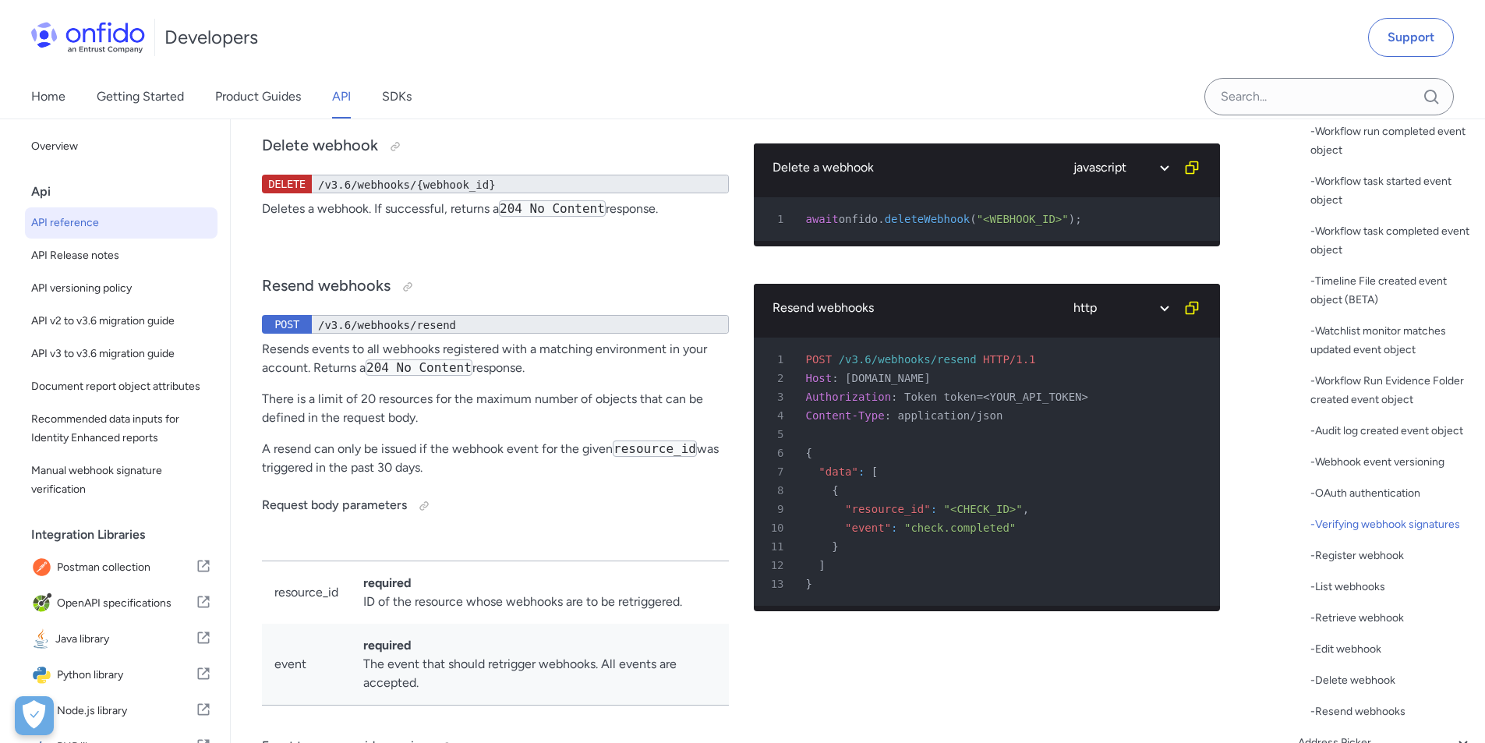
scroll to position [128026, 0]
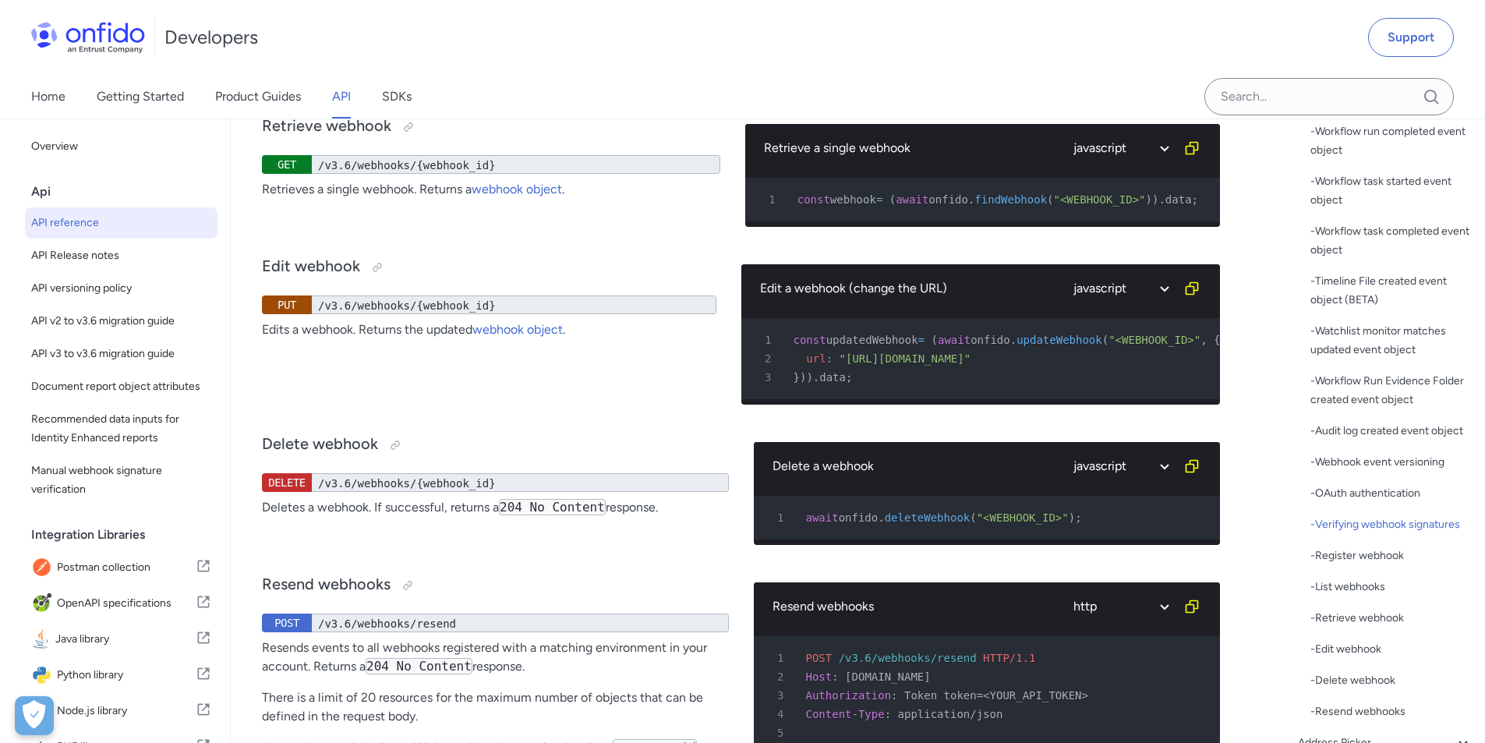
scroll to position [127714, 0]
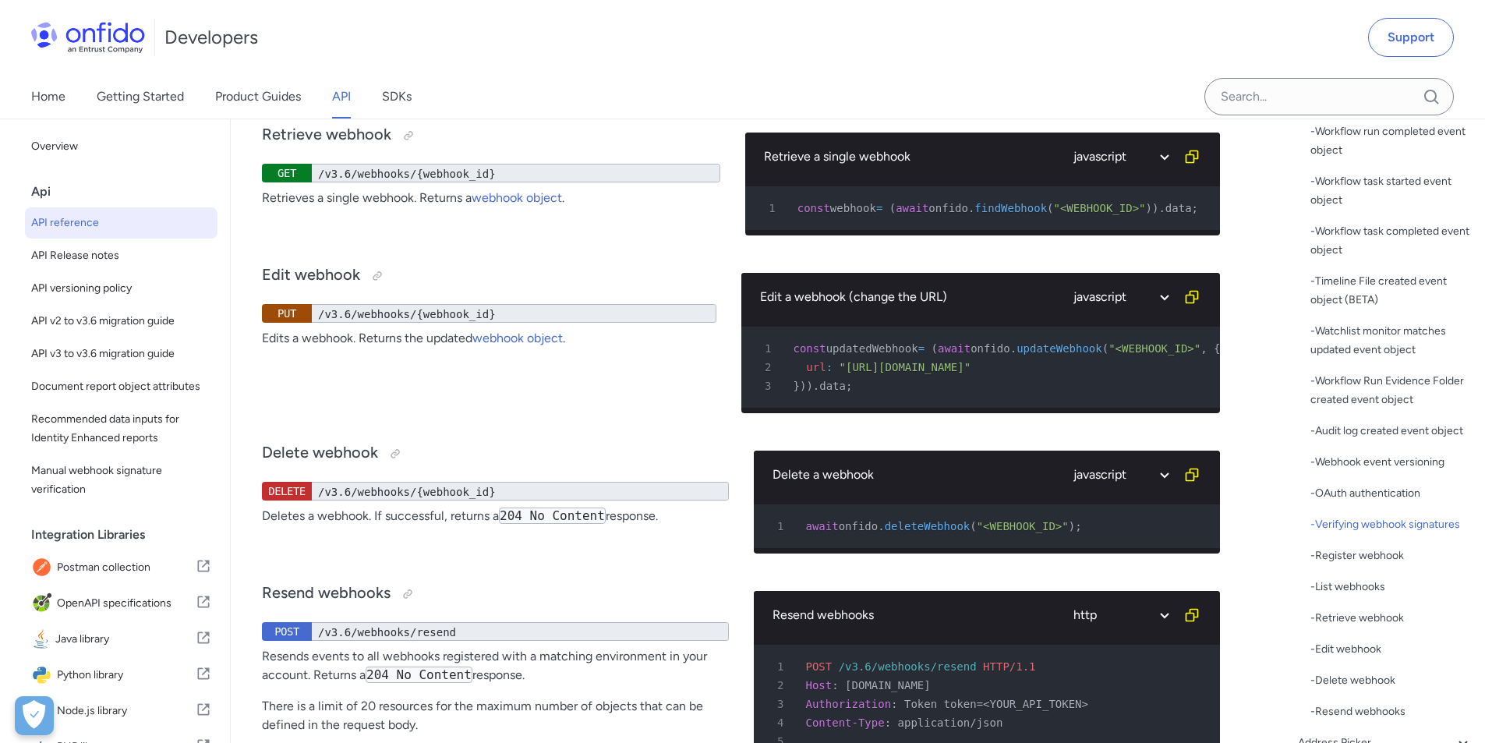
copy span "rawEventBody"
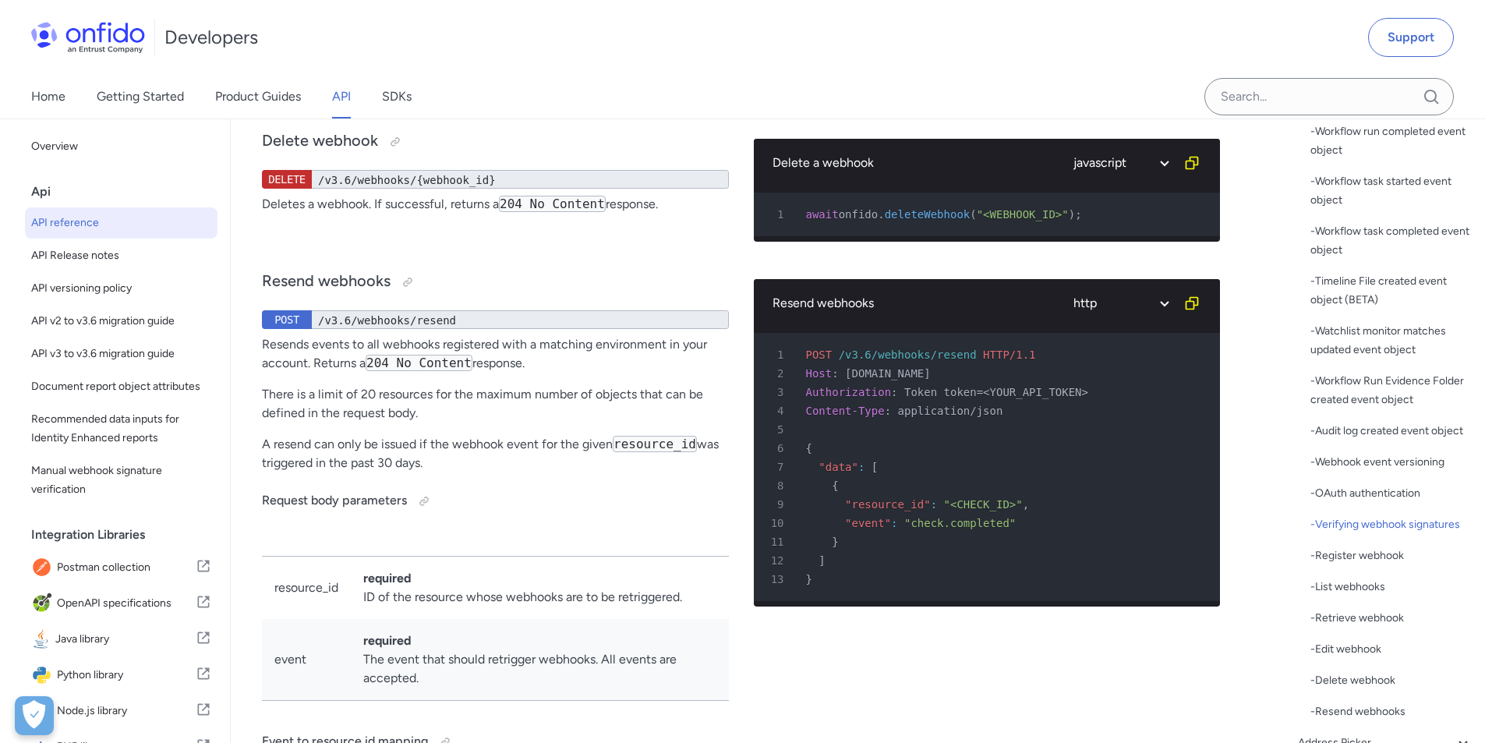
scroll to position [127870, 0]
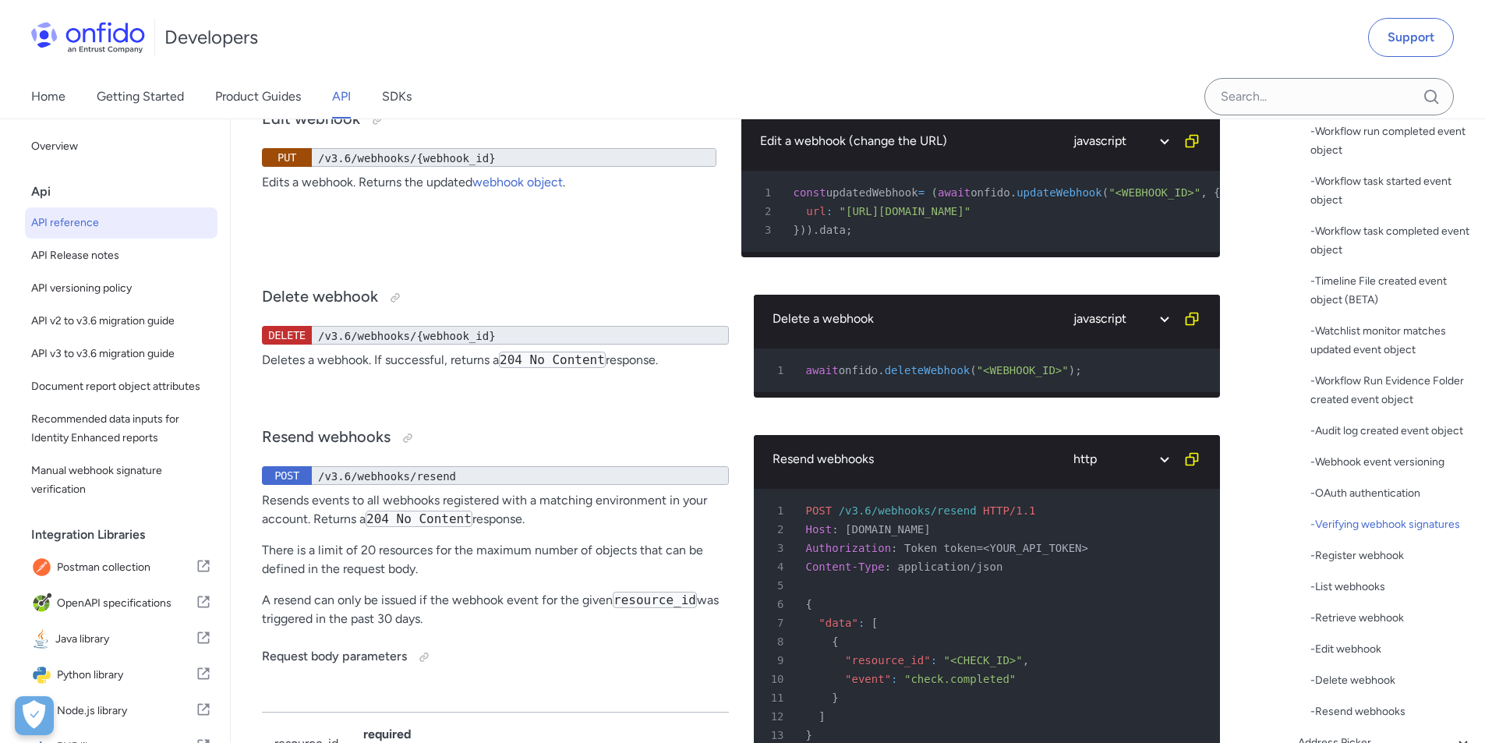
drag, startPoint x: 1111, startPoint y: 175, endPoint x: 1045, endPoint y: 178, distance: 65.5
copy span "@onfido/api"
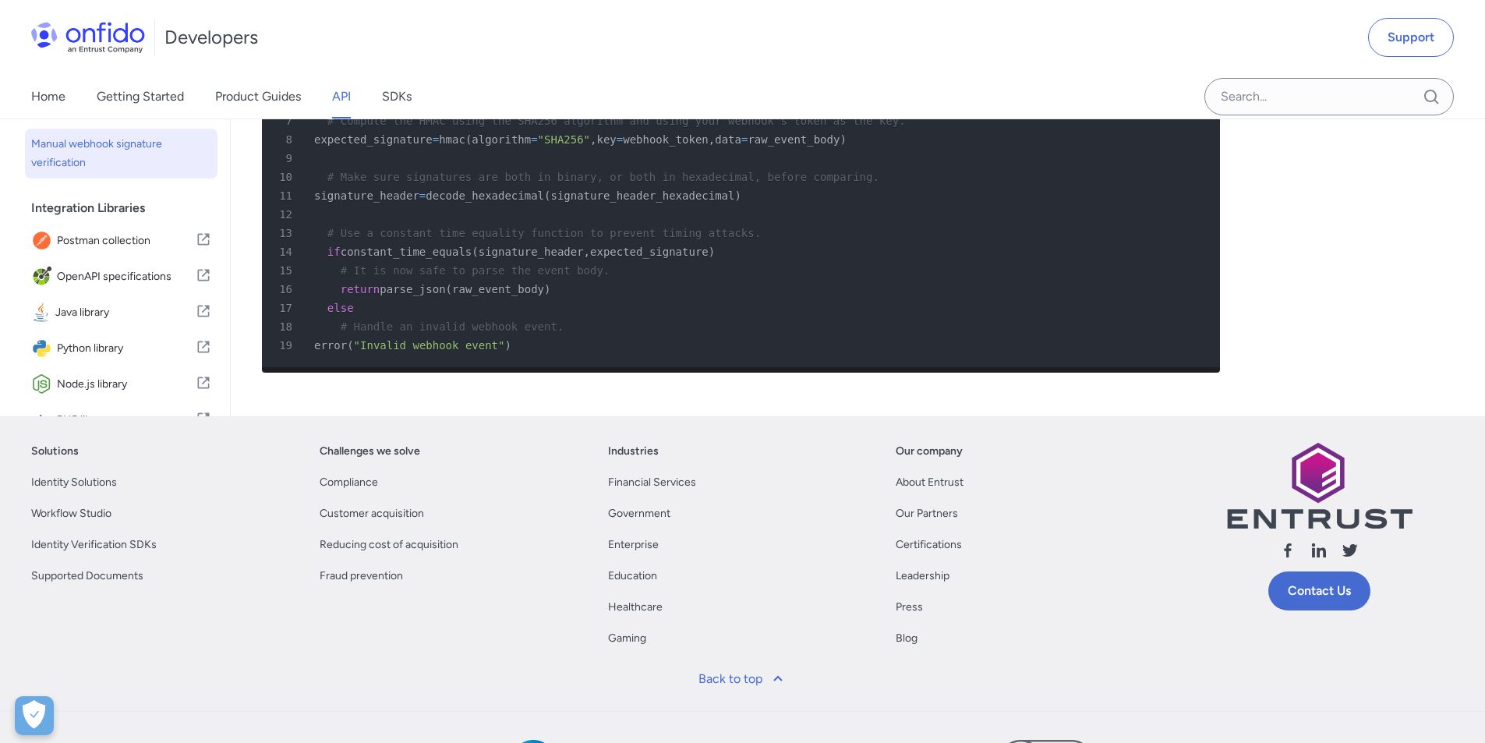
scroll to position [779, 0]
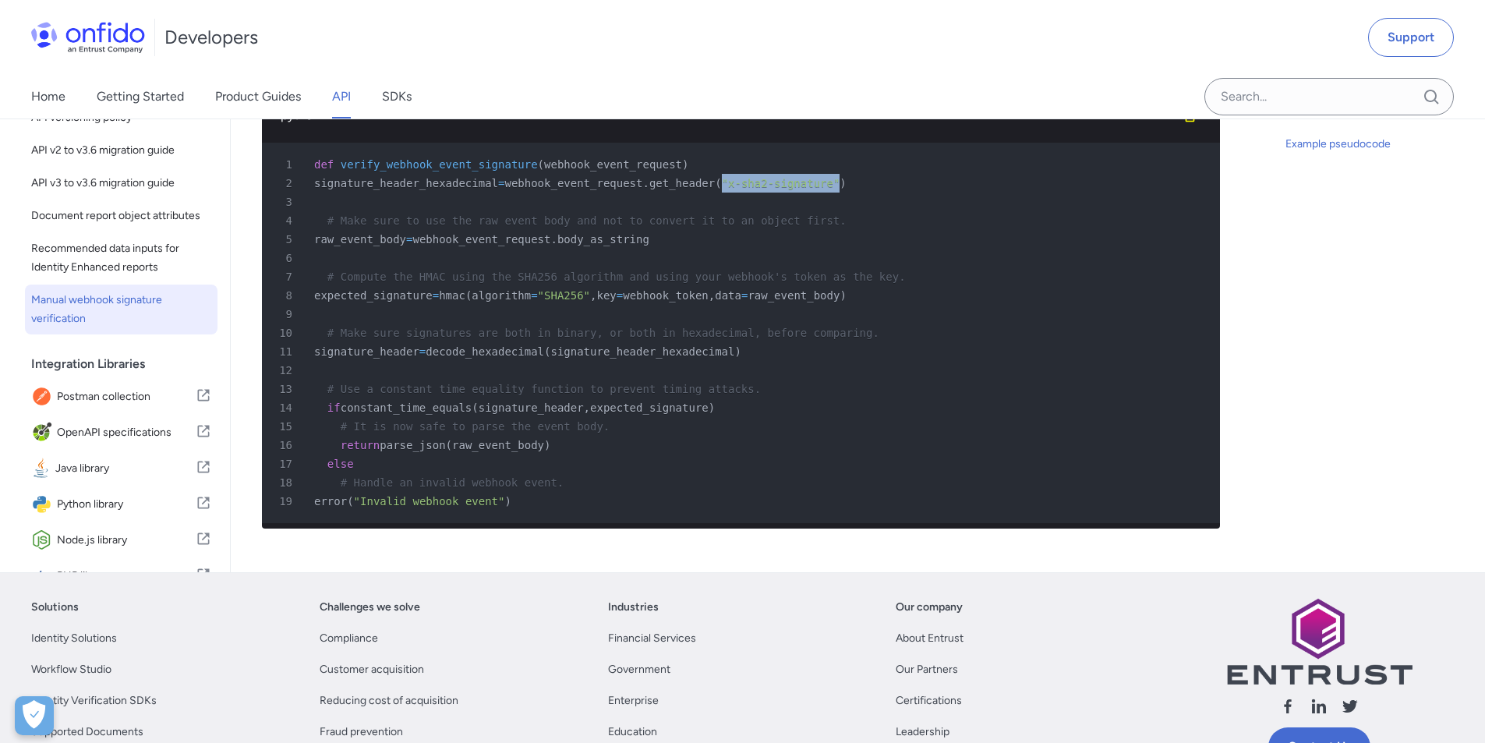
drag, startPoint x: 818, startPoint y: 181, endPoint x: 710, endPoint y: 186, distance: 108.5
click at [710, 186] on div "2 signature_header_hexadecimal = webhook_event_request . get_header ( "x-sha2-s…" at bounding box center [733, 183] width 930 height 19
copy span ""x-sha2-signature""
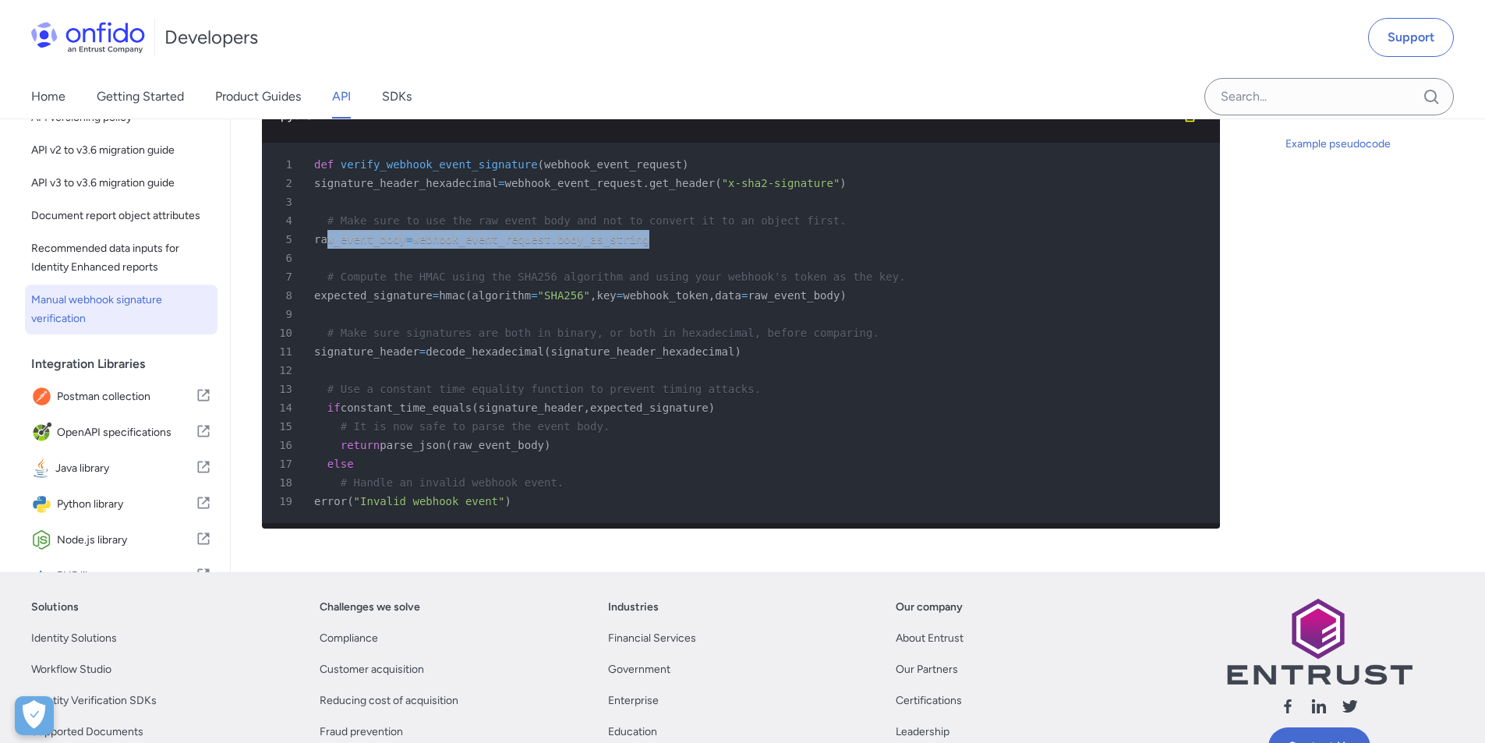
drag, startPoint x: 661, startPoint y: 238, endPoint x: 326, endPoint y: 247, distance: 335.2
click at [326, 247] on div "5 raw_event_body = webhook_event_request . body_as_string" at bounding box center [733, 239] width 930 height 19
copy div "raw_event_body = webhook_event_request . body_as_string"
click at [688, 253] on div "6" at bounding box center [733, 258] width 930 height 19
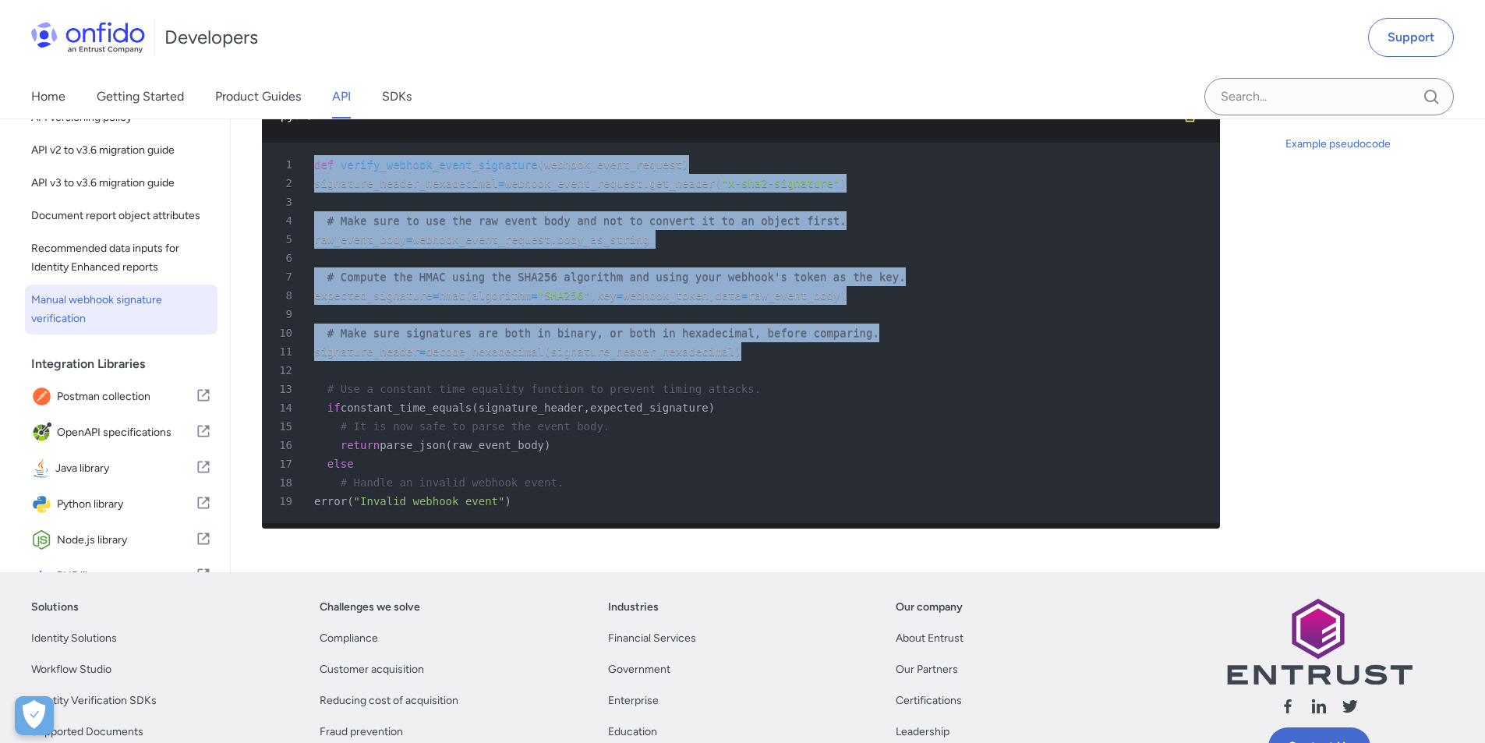
drag, startPoint x: 741, startPoint y: 356, endPoint x: 304, endPoint y: 161, distance: 478.6
click at [304, 161] on pre "1 def verify_webhook_event_signature ( webhook_event_request ) 2 signature_head…" at bounding box center [741, 333] width 958 height 380
copy pre "def verify_webhook_event_signature ( webhook_event_request ) 2 signature_header…"
